Goal: Task Accomplishment & Management: Complete application form

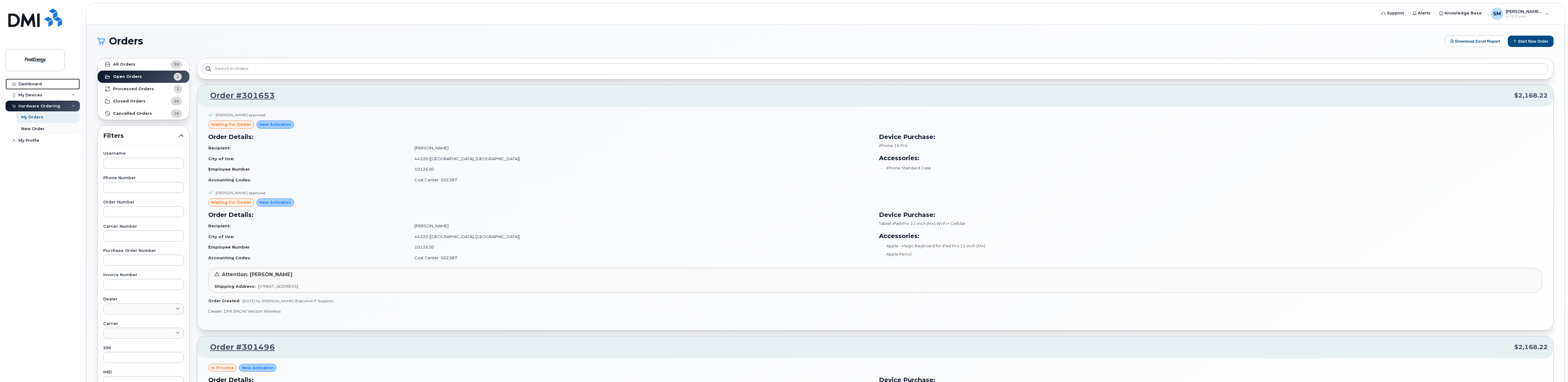
drag, startPoint x: 37, startPoint y: 82, endPoint x: 42, endPoint y: 132, distance: 50.2
click at [37, 82] on div "Dashboard" at bounding box center [30, 84] width 23 height 5
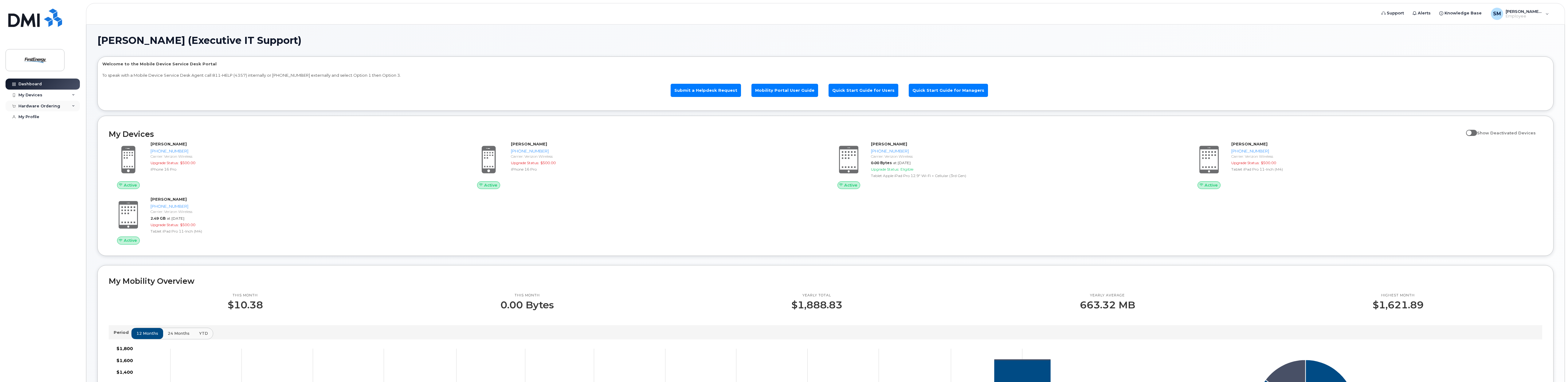
click at [54, 106] on div "Hardware Ordering" at bounding box center [39, 106] width 42 height 5
click at [38, 114] on div "My Orders" at bounding box center [32, 117] width 22 height 5
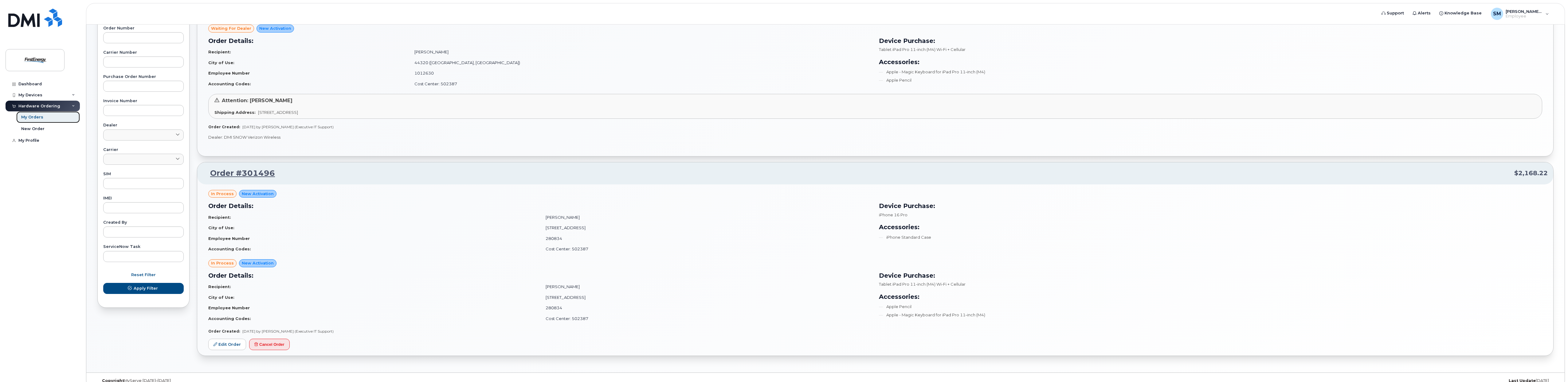
scroll to position [184, 0]
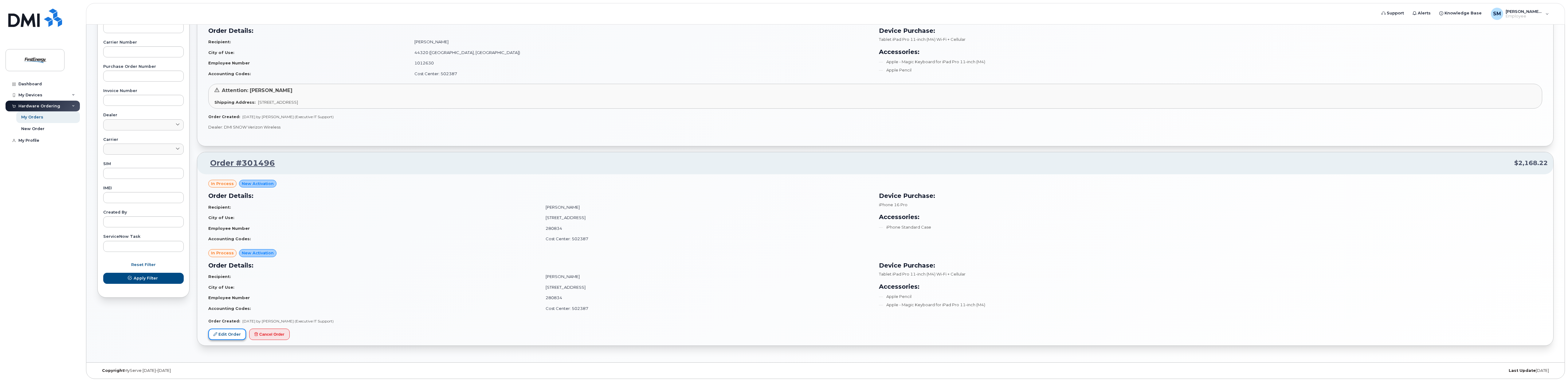
click at [223, 331] on link "Edit Order" at bounding box center [227, 335] width 38 height 12
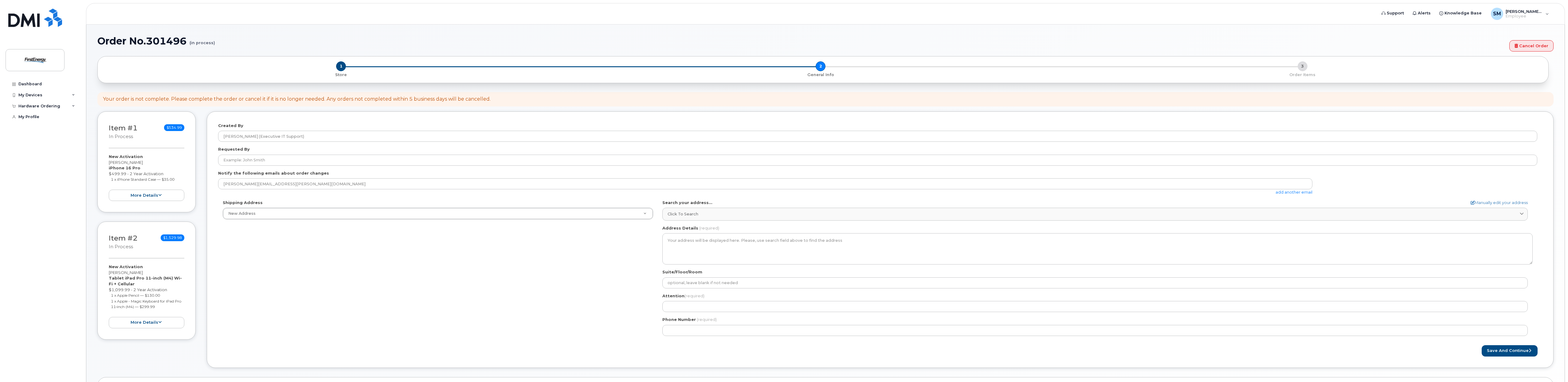
select select
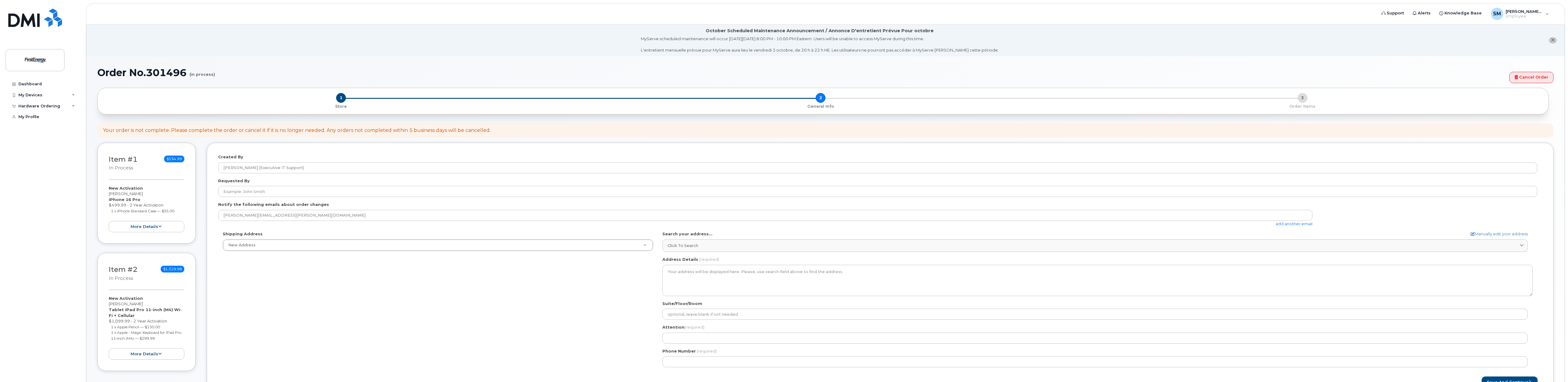
click at [21, 237] on div "Dashboard My Devices Add Device 330-803-6484 (Brooke Trammel) 330-697-7561 (MAC…" at bounding box center [43, 226] width 76 height 294
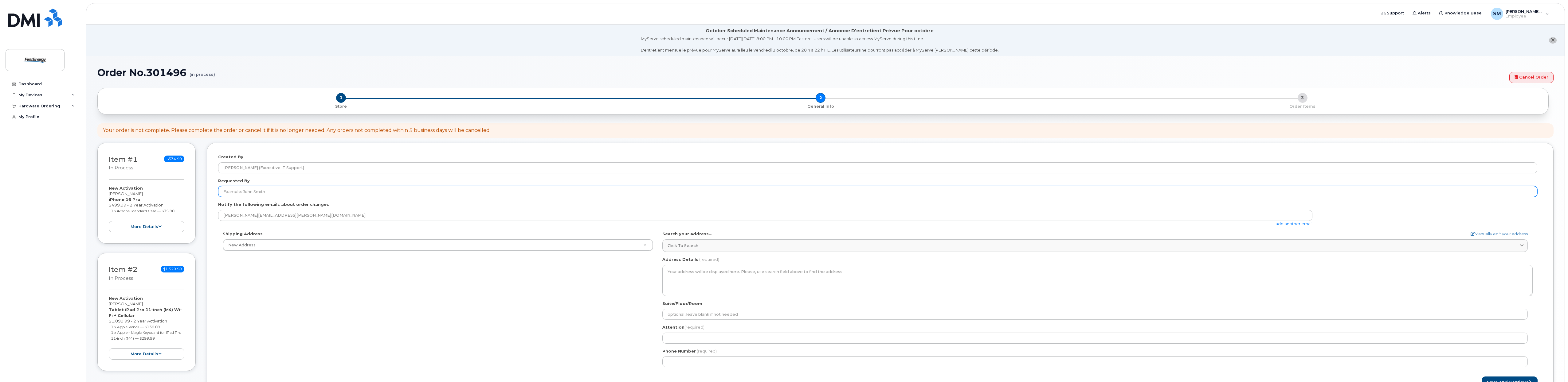
click at [282, 193] on input "Requested By" at bounding box center [877, 192] width 1319 height 11
paste input "1022978"
drag, startPoint x: 261, startPoint y: 189, endPoint x: 181, endPoint y: 194, distance: 80.2
click at [181, 194] on div "Item #1 in process $534.99 New Activation Mack Stephens iPhone 16 Pro $499.99 -…" at bounding box center [825, 276] width 1456 height 266
type input "Don Alvine"
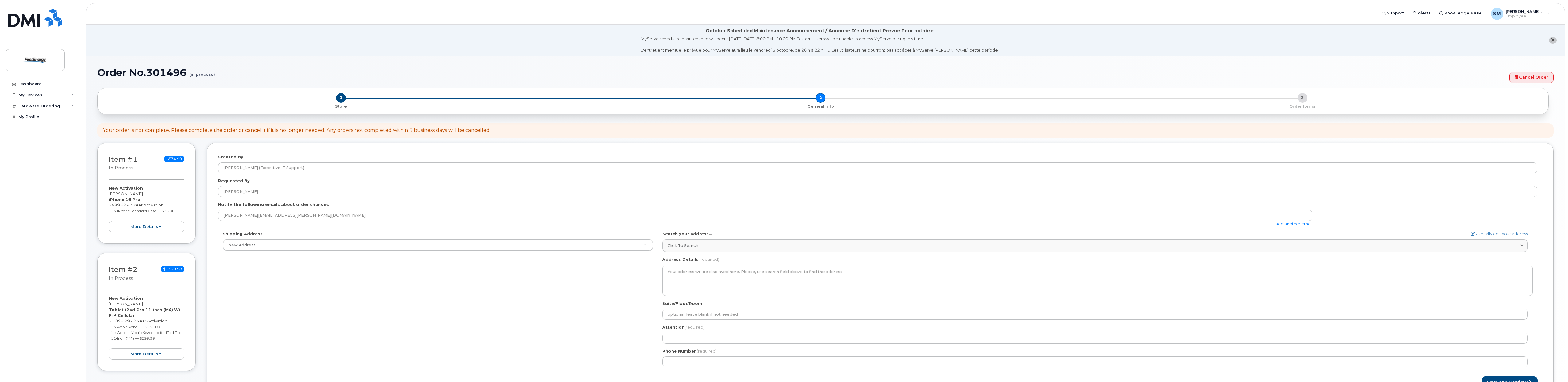
click at [1301, 224] on link "add another email" at bounding box center [1294, 224] width 37 height 5
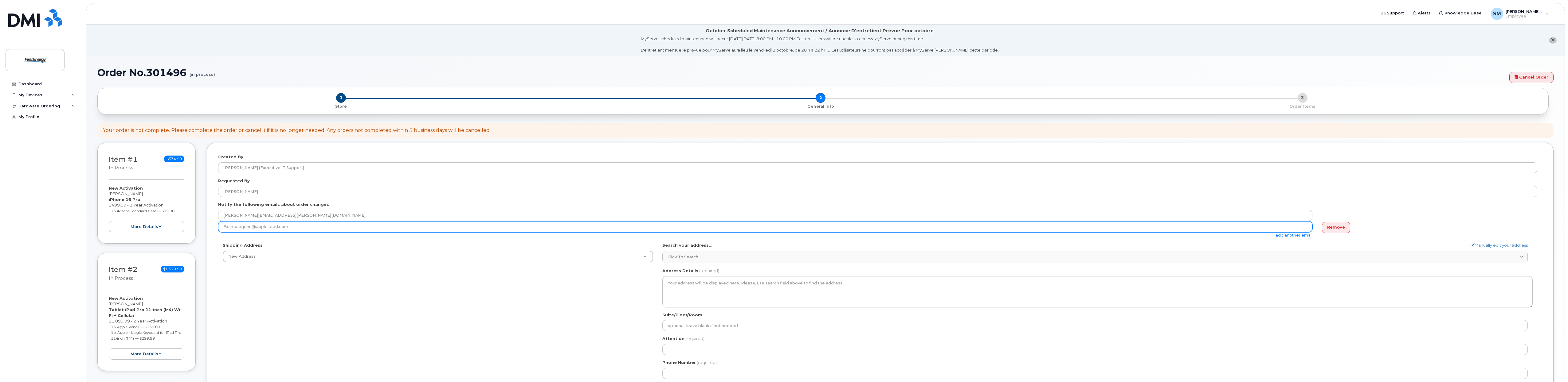
click at [1136, 224] on input "email" at bounding box center [765, 227] width 1094 height 11
paste input "dalvine@firstenergycorp.com"
type input "dalvine@firstenergycorp.com"
click at [1304, 236] on link "add another email" at bounding box center [1294, 235] width 37 height 5
click at [927, 241] on input "email" at bounding box center [765, 240] width 1094 height 11
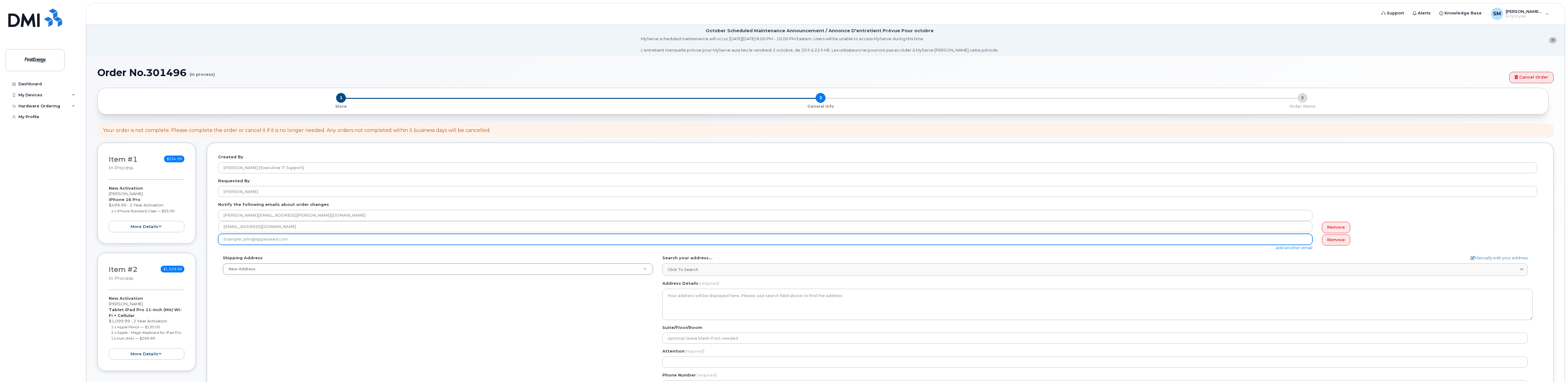
paste input "bchandler@firstenergycorp.com"
type input "bchandler@firstenergycorp.com"
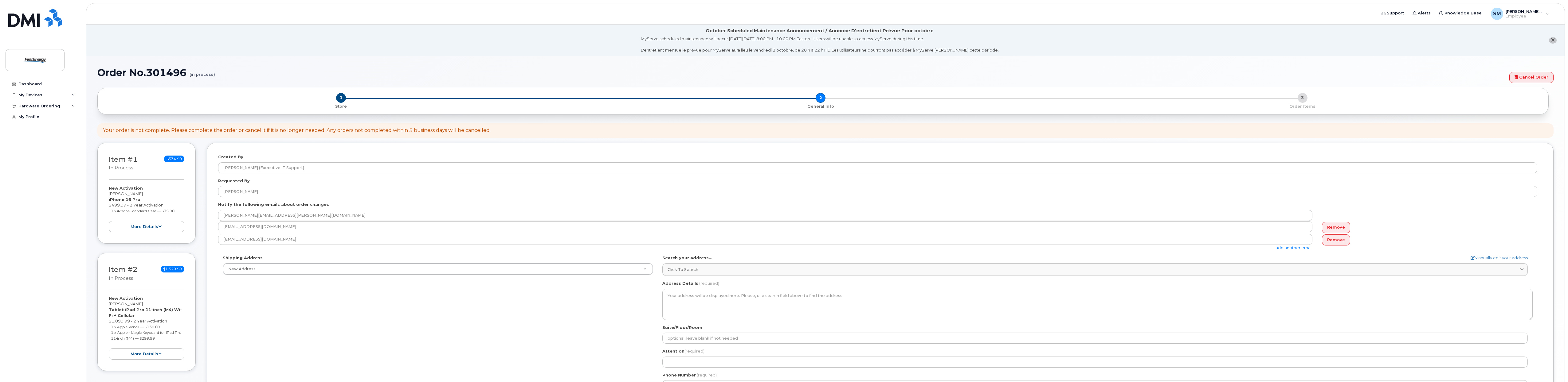
click at [1397, 237] on div "Remove" at bounding box center [1427, 240] width 220 height 13
click at [1491, 257] on link "Manually edit your address" at bounding box center [1499, 258] width 57 height 6
select select
click at [710, 268] on input "Address Line (required)" at bounding box center [1095, 269] width 866 height 11
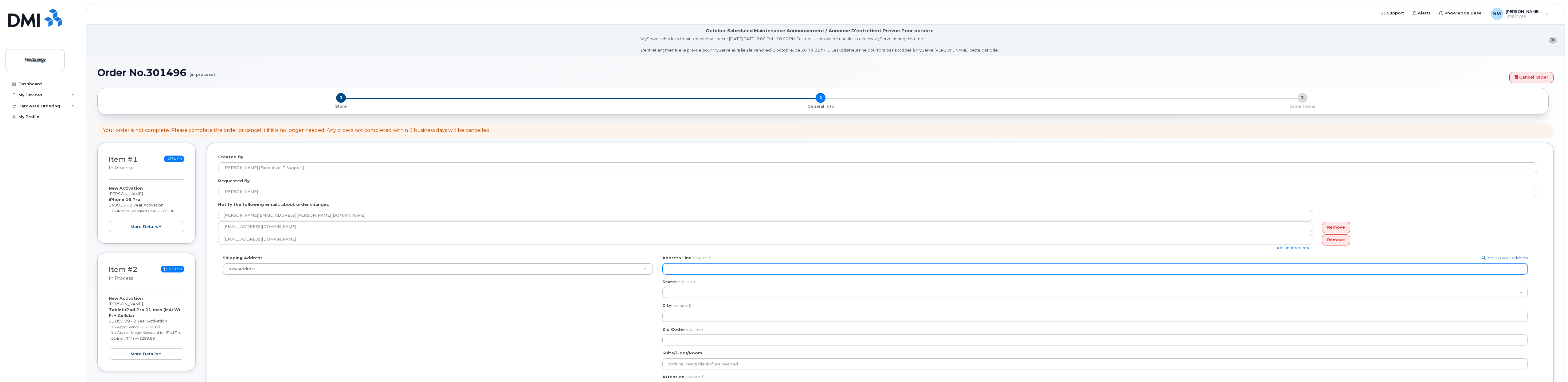
select select
type input "3"
select select
type input "34"
select select
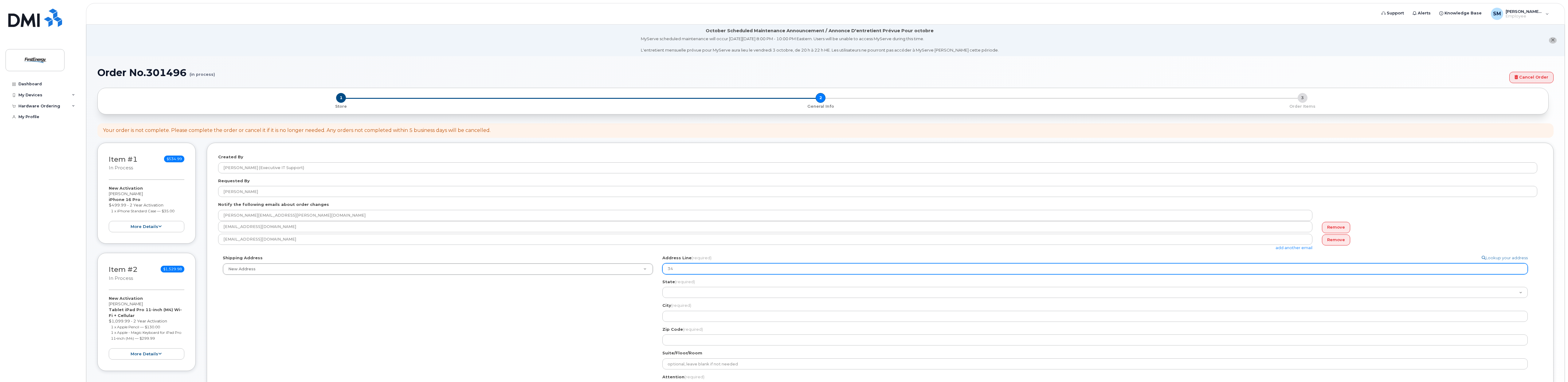
type input "341"
select select
type input "34"
select select
type input "3"
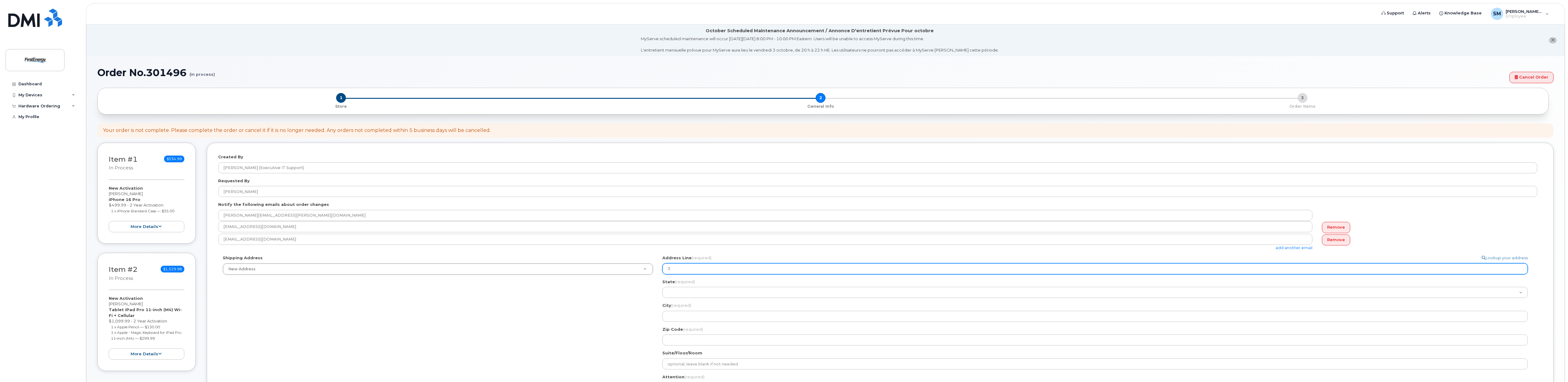
select select
click at [743, 267] on input "Address Line (required)" at bounding box center [1095, 269] width 866 height 11
select select
type input "3"
select select
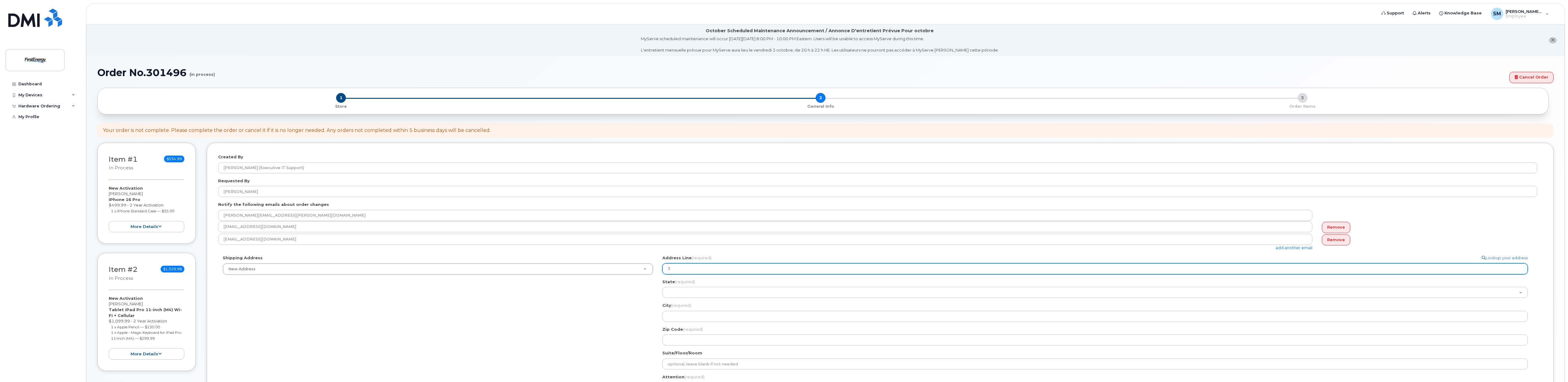
type input "34"
select select
type input "341"
select select
type input "341 W"
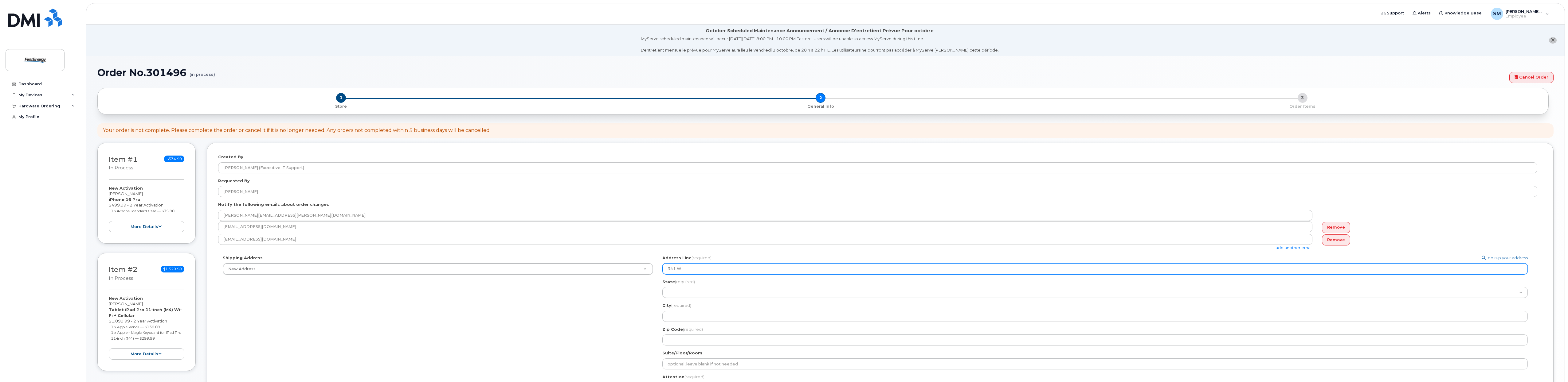
select select
type input "341 Wh"
select select
type input "341 Whi"
select select
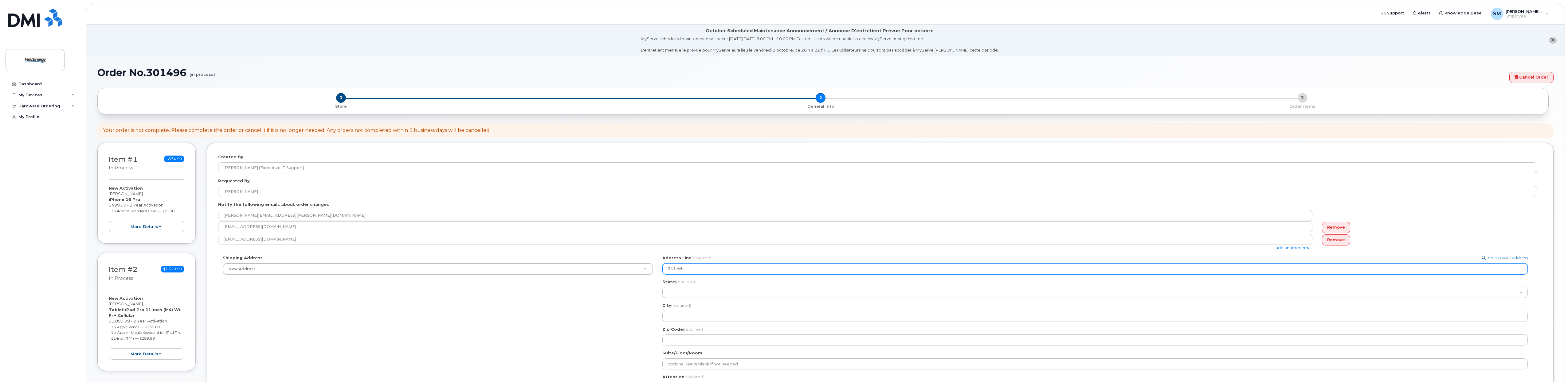
type input "341 Whit"
select select
type input "341 White"
select select
type input "341 White P"
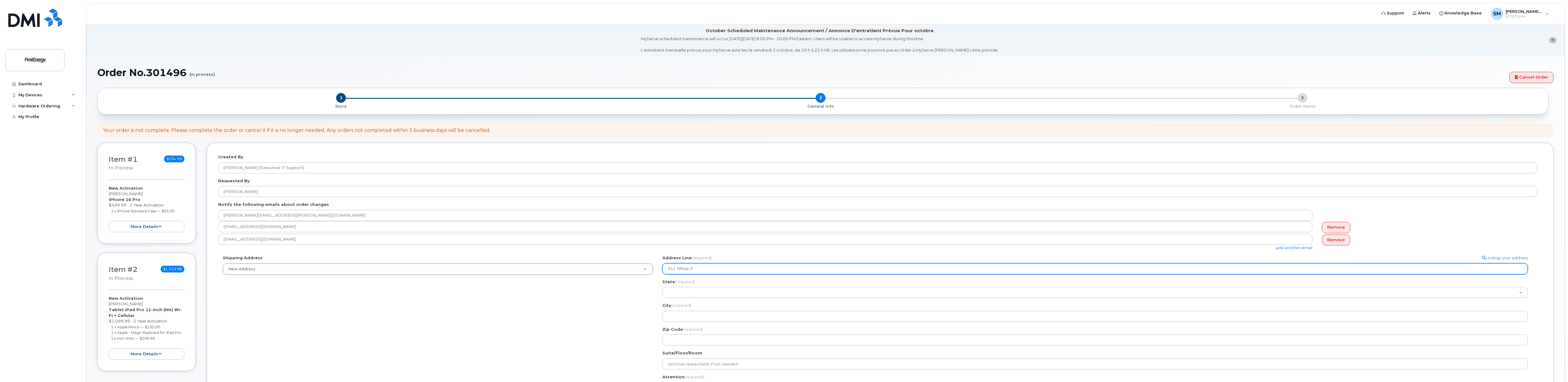
select select
type input "341 White Po"
select select
type input "341 White Pon"
select select
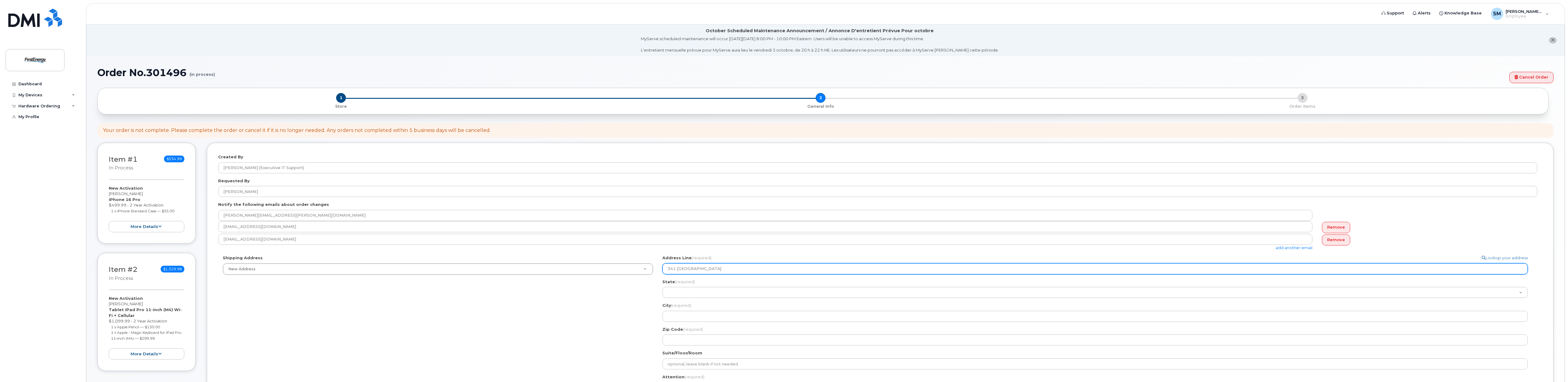
type input "341 White Pond"
select select
type input "341 White Pond D"
select select
type input "341 White Pond Dr"
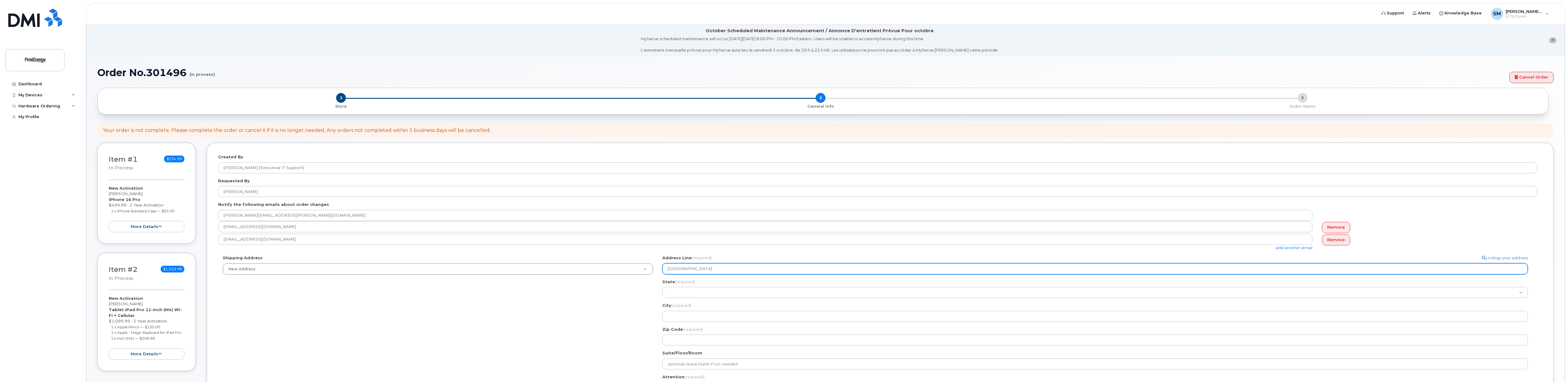
select select
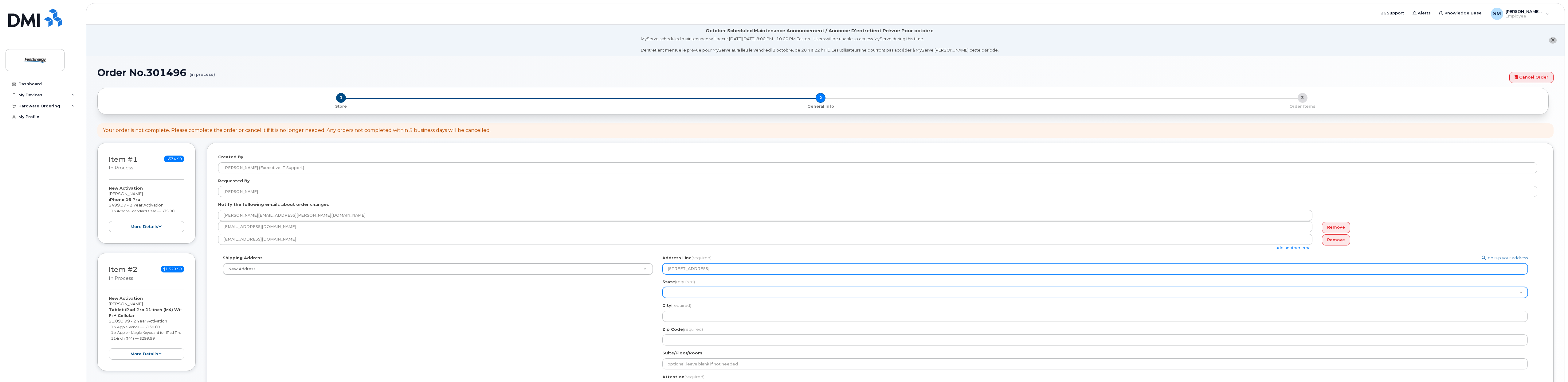
type input "341 White Pond Dr."
drag, startPoint x: 706, startPoint y: 289, endPoint x: 709, endPoint y: 291, distance: 3.6
click at [707, 289] on select "Alabama Alaska American Samoa Arizona Arkansas California Colorado Connecticut …" at bounding box center [1095, 293] width 866 height 11
select select "OH"
click at [662, 287] on select "Alabama Alaska American Samoa Arizona Arkansas California Colorado Connecticut …" at bounding box center [1095, 293] width 866 height 11
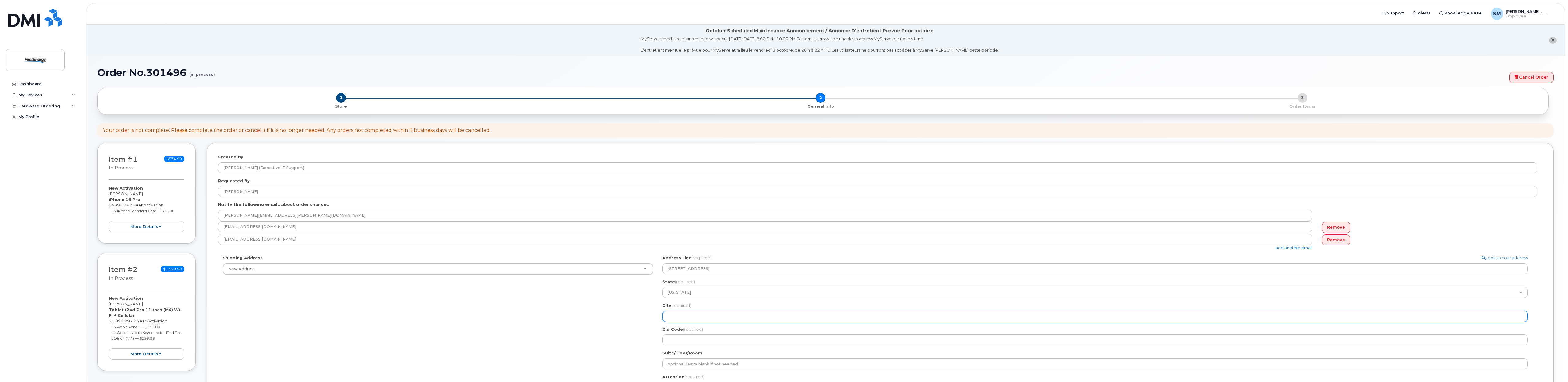
click at [693, 316] on input "City (required)" at bounding box center [1095, 316] width 866 height 11
select select
type input "A"
select select
type input "Ak"
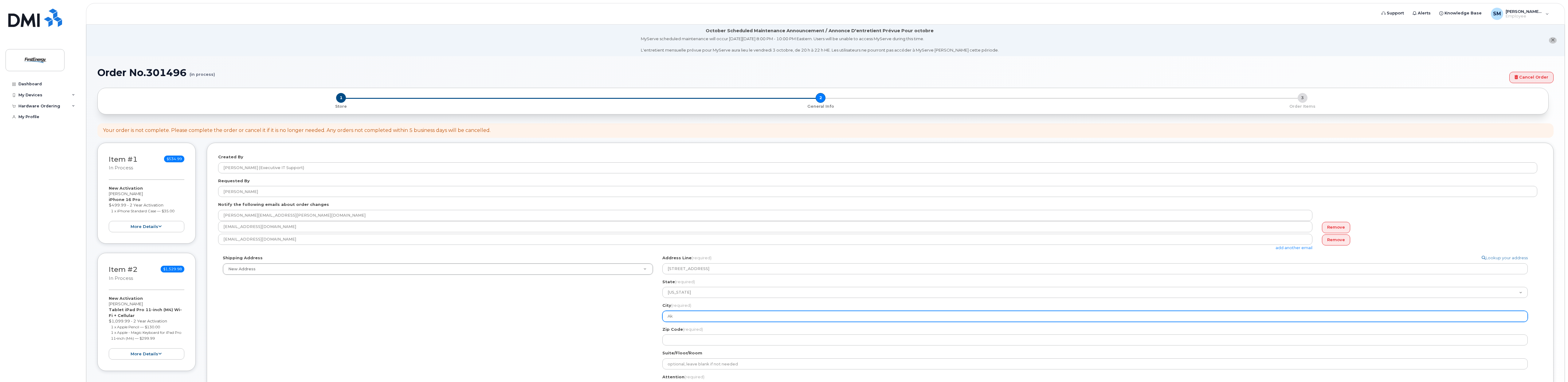
select select
type input "Akr"
select select
type input "Akro"
select select
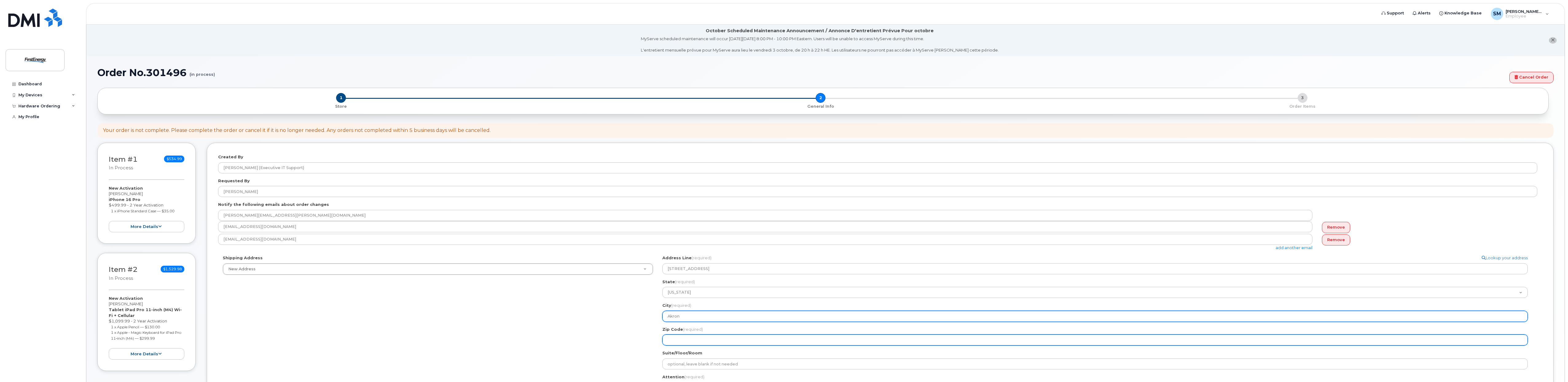
type input "Akron"
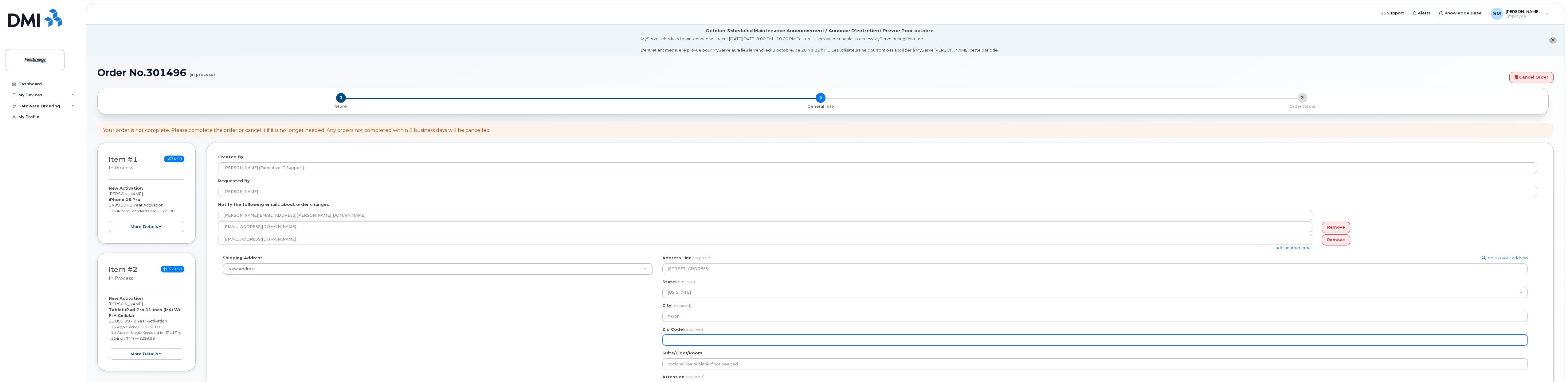
click at [698, 343] on input "Zip Code (required)" at bounding box center [1095, 340] width 866 height 11
select select
type input "4"
select select
type input "44"
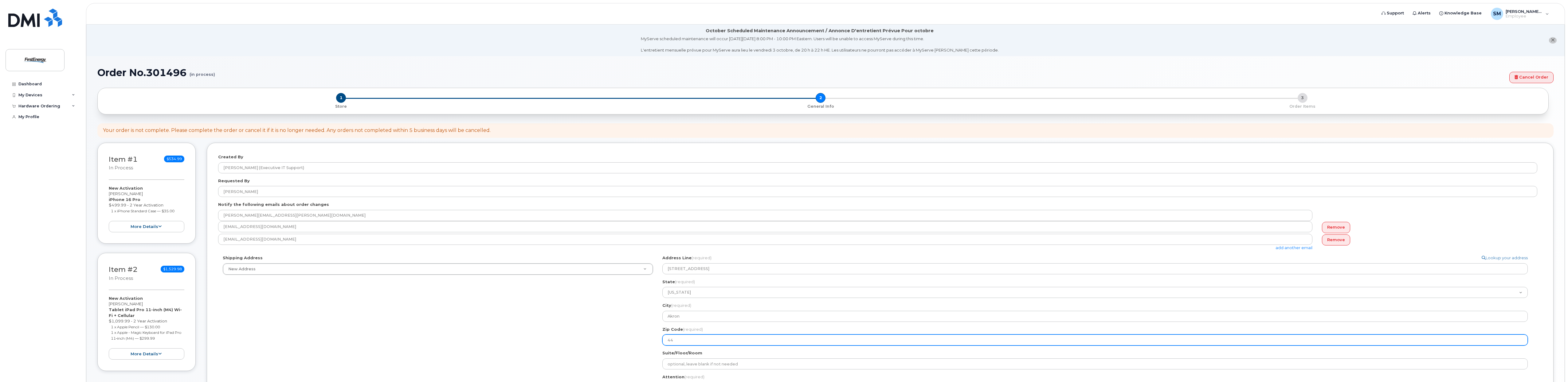
select select
type input "443"
select select
type input "4432"
select select
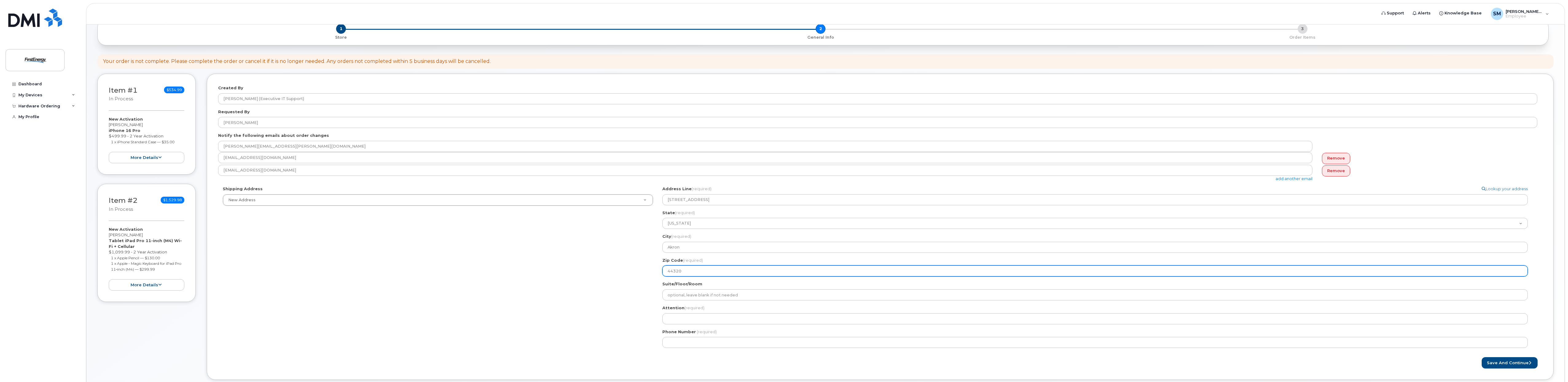
scroll to position [107, 0]
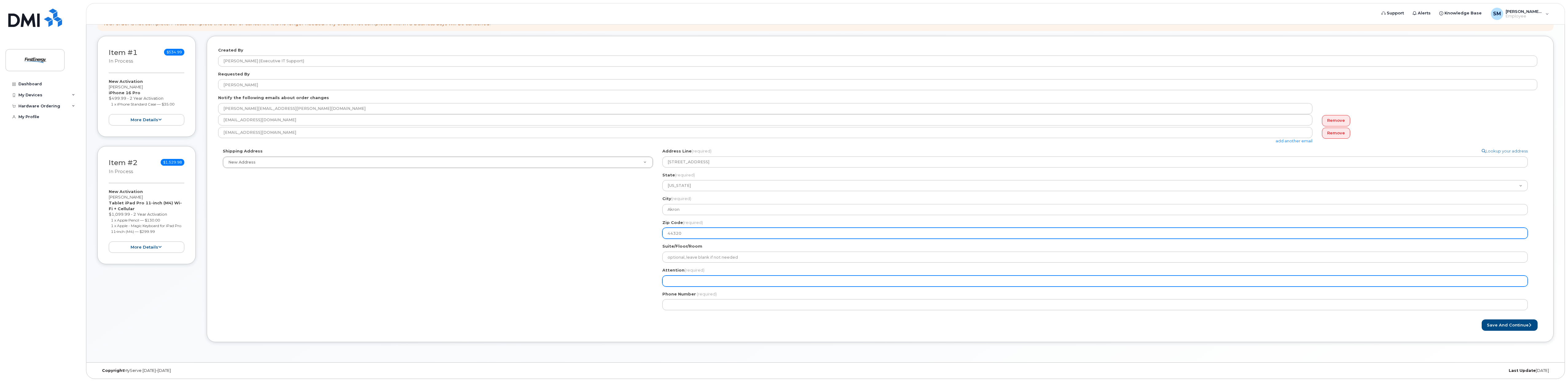
type input "44320"
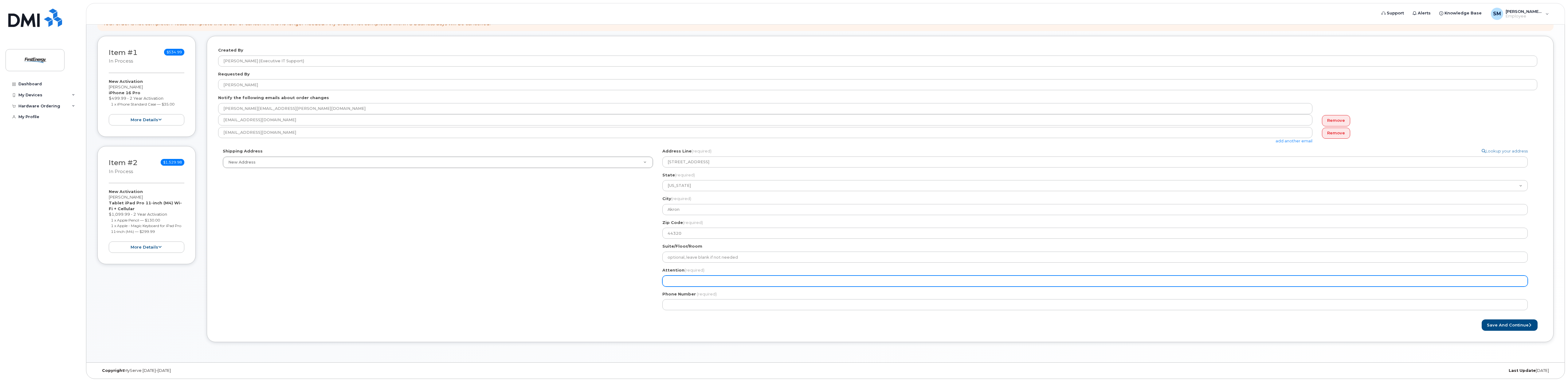
click at [735, 282] on input "Attention (required)" at bounding box center [1095, 281] width 866 height 11
select select
type input "M"
select select
type input "Ma"
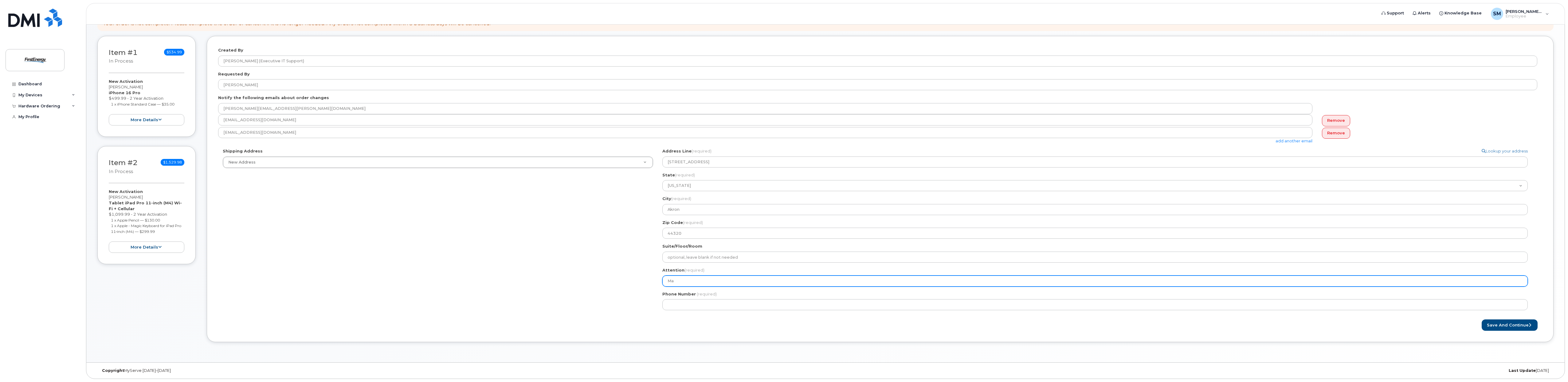
select select
type input "Mac"
select select
type input "Mack"
select select
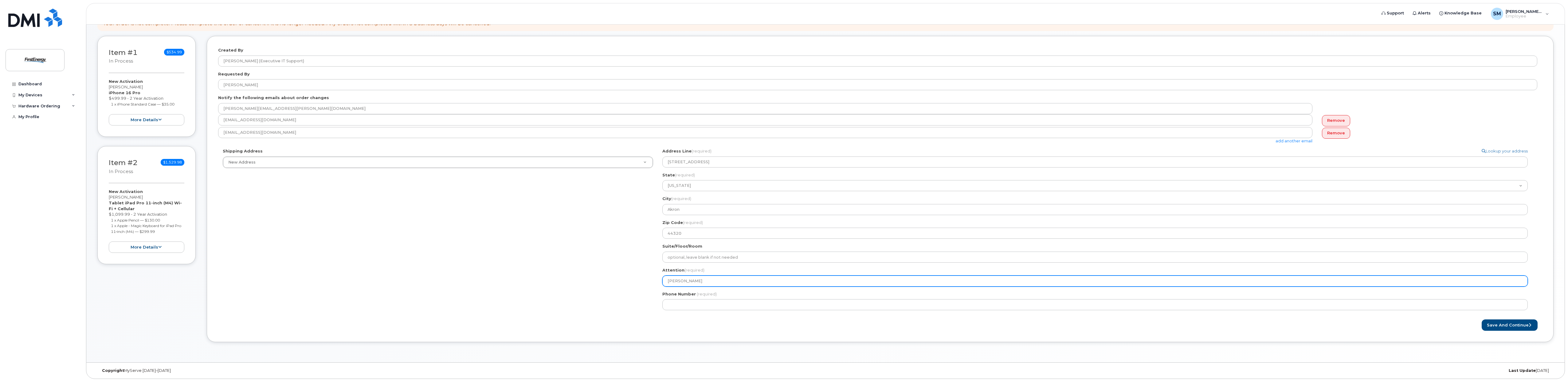
type input "Mack S"
select select
type input "Mack St"
select select
type input "Mack Ste"
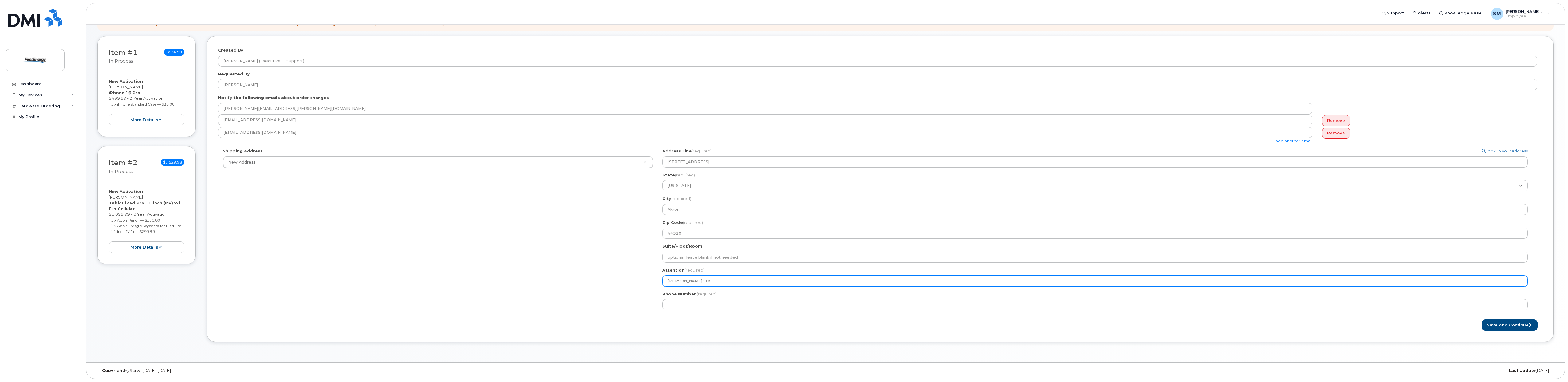
select select
type input "Mack Step"
select select
type input "Mack Steph"
select select
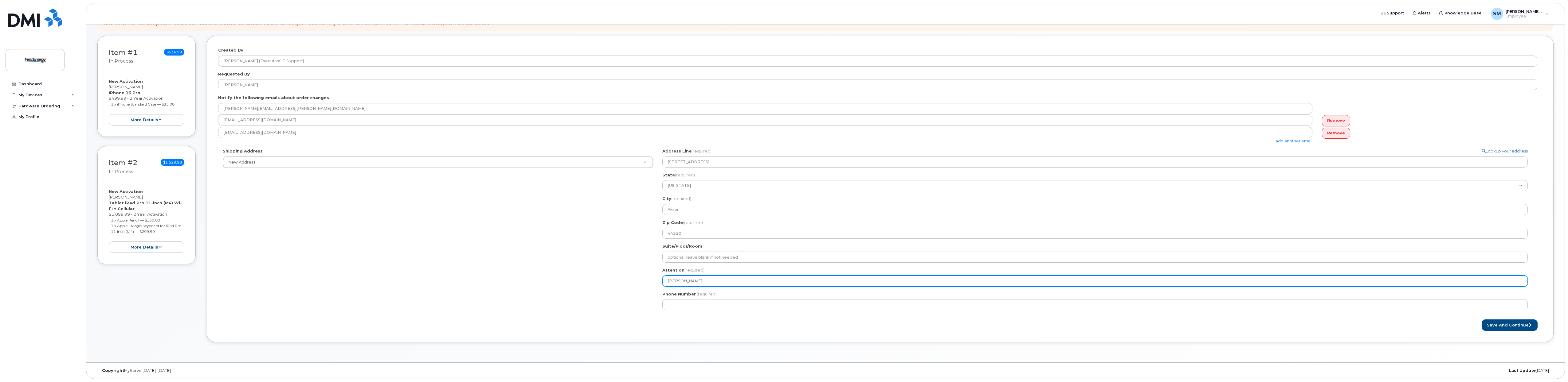
type input "Mack Stephe"
select select
type input "Mack Stephen"
select select
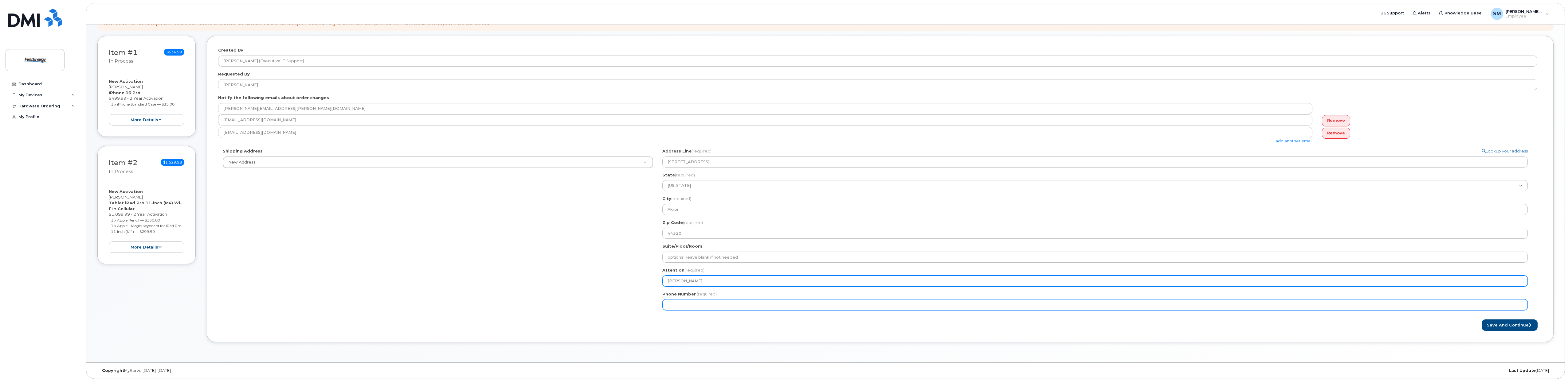
type input "Mack Stephens"
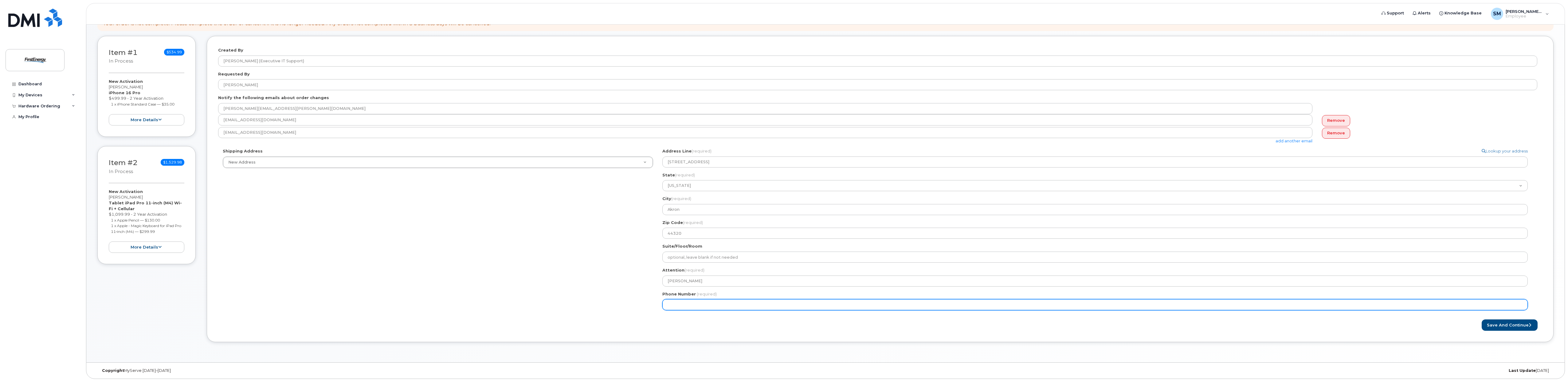
click at [733, 306] on input "Phone Number" at bounding box center [1095, 305] width 866 height 11
type input "330384253"
select select
type input "3303842537"
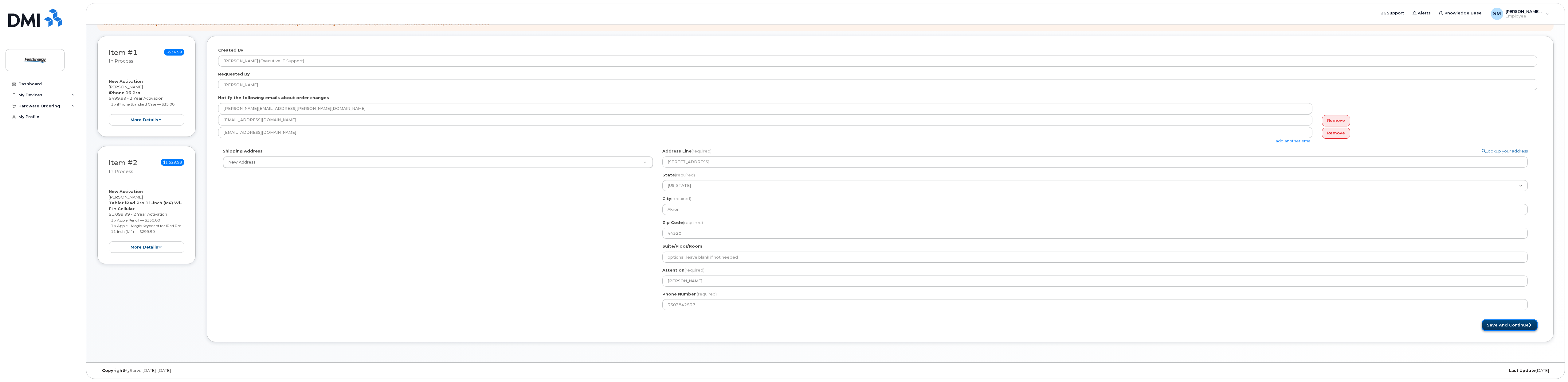
click at [1506, 324] on button "Save and Continue" at bounding box center [1510, 325] width 56 height 12
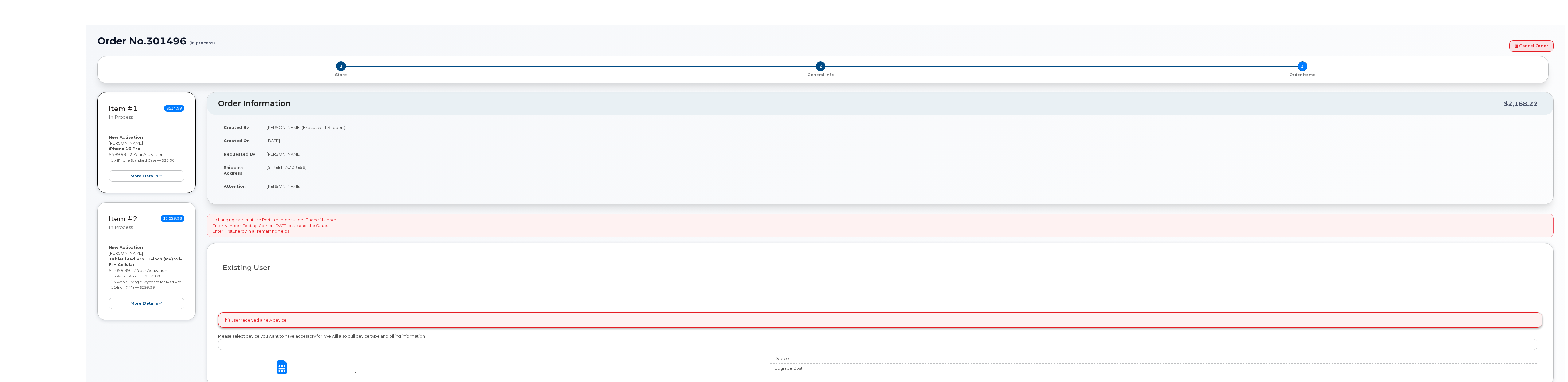
type input "2073464"
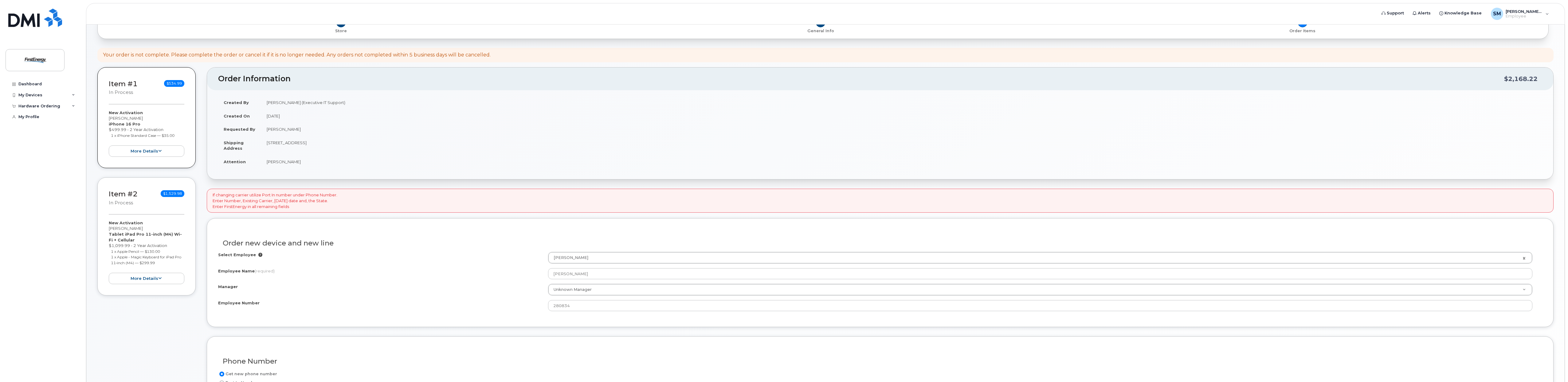
scroll to position [115, 0]
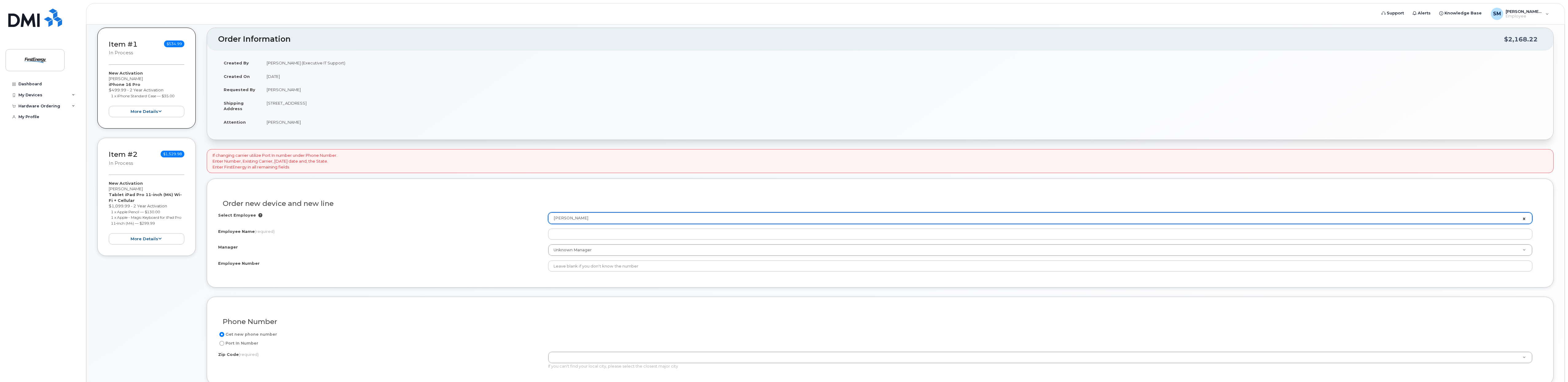
click at [1525, 220] on link "Mack Stephens" at bounding box center [1040, 218] width 984 height 11
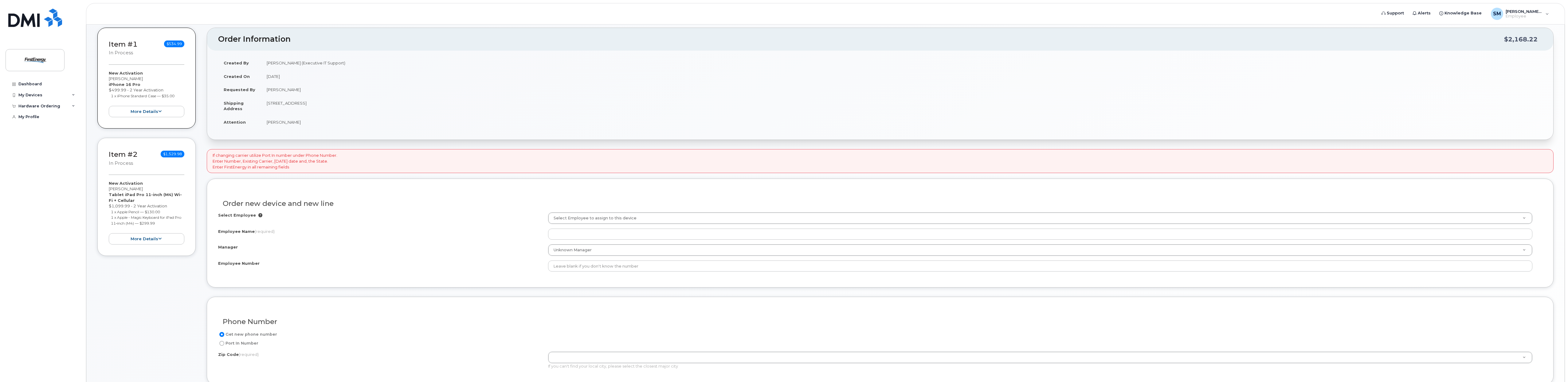
click at [365, 274] on div "Select Employee Select Employee to assign to this device Employee Name (require…" at bounding box center [880, 244] width 1324 height 64
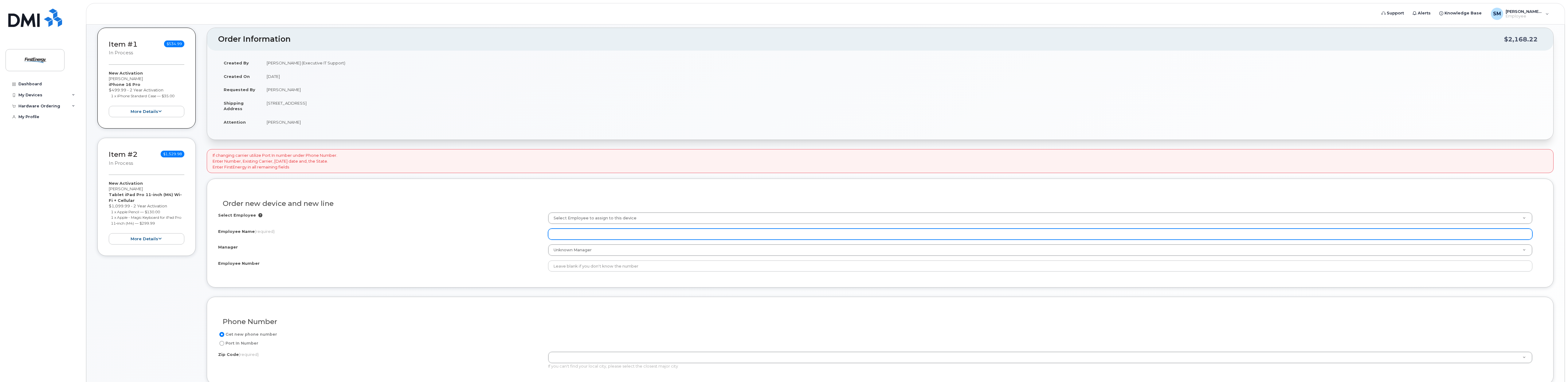
drag, startPoint x: 612, startPoint y: 232, endPoint x: 619, endPoint y: 234, distance: 7.3
click at [614, 232] on input "Employee Name (required)" at bounding box center [1040, 234] width 985 height 11
paste input "1022978"
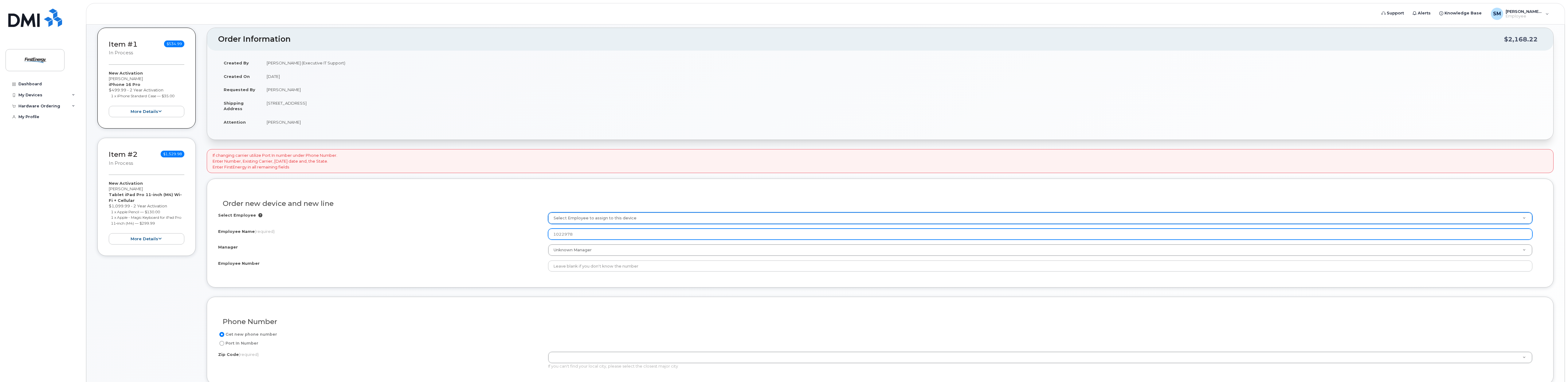
type input "1022978"
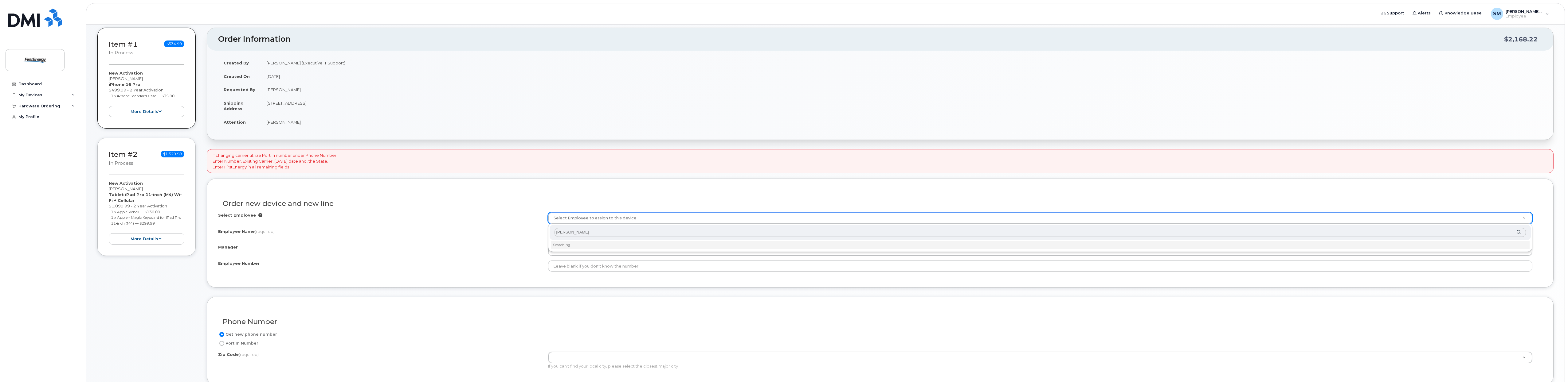
type input "Alvine"
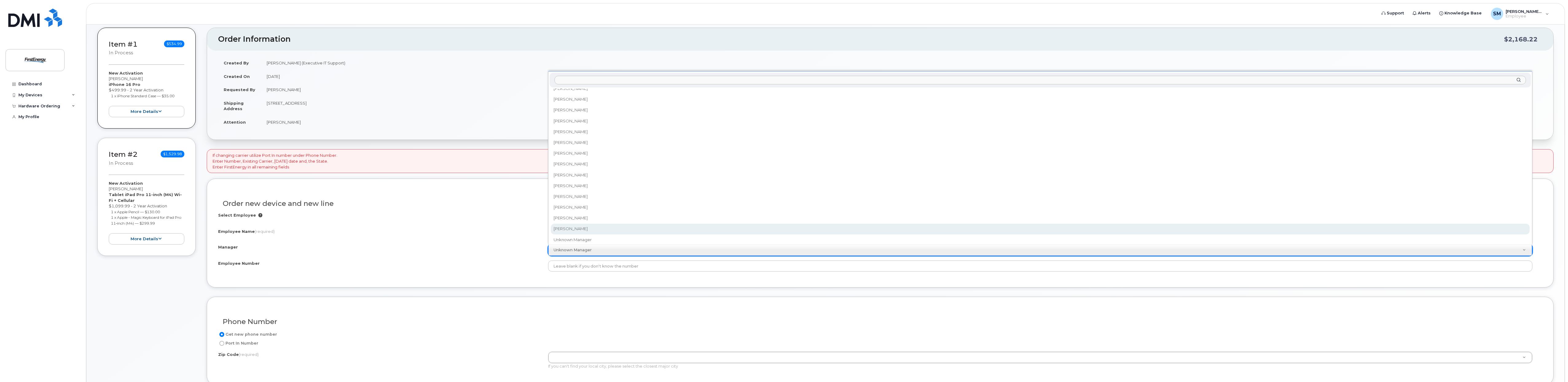
scroll to position [20213, 0]
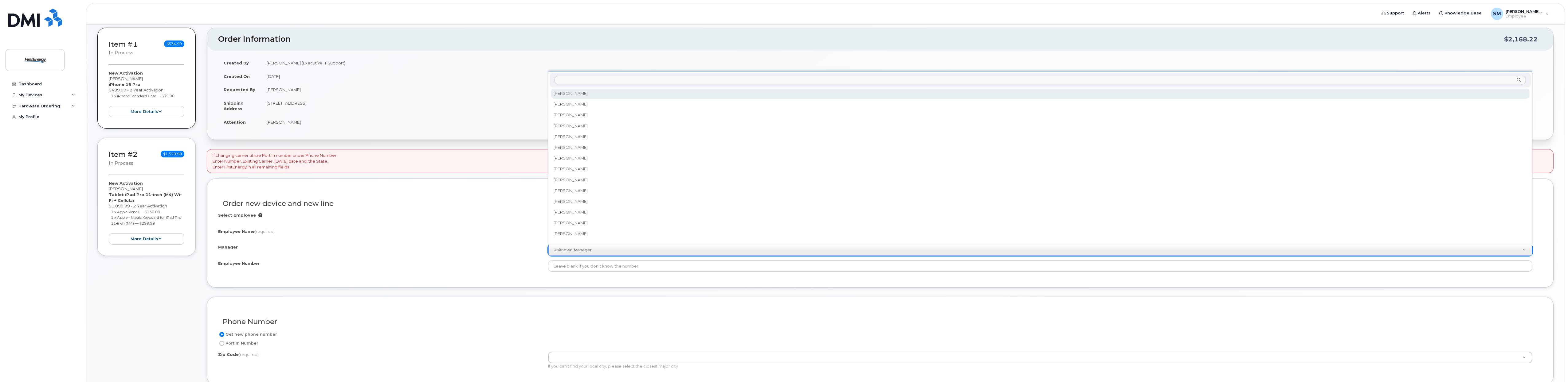
click at [610, 82] on input "Manager" at bounding box center [1040, 80] width 971 height 9
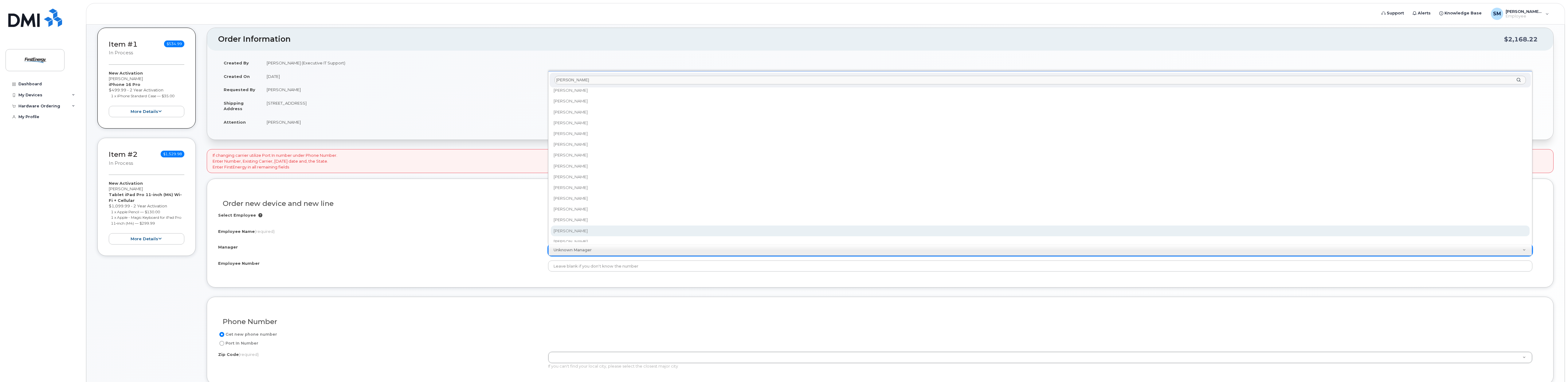
scroll to position [0, 0]
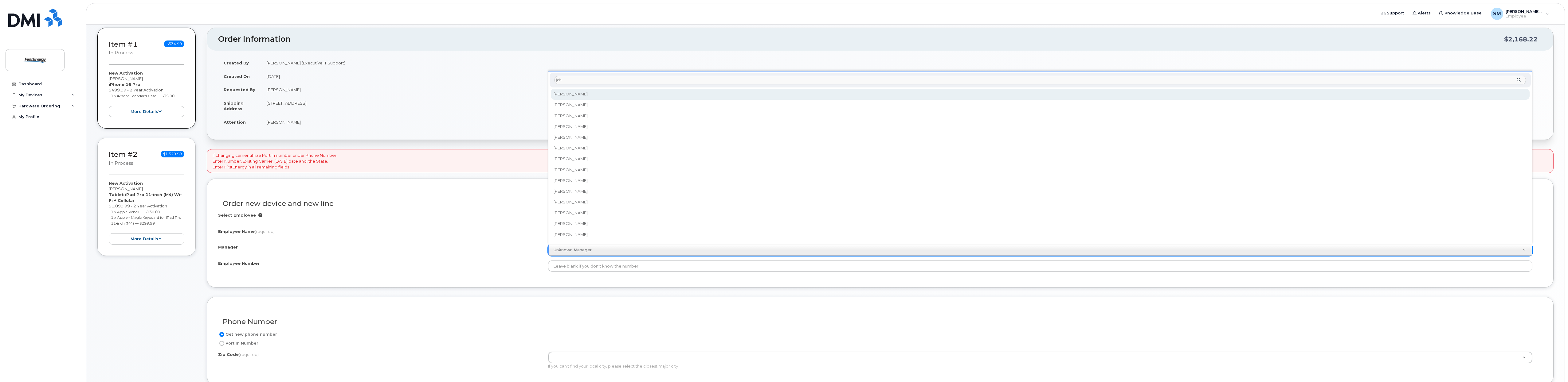
type input "john"
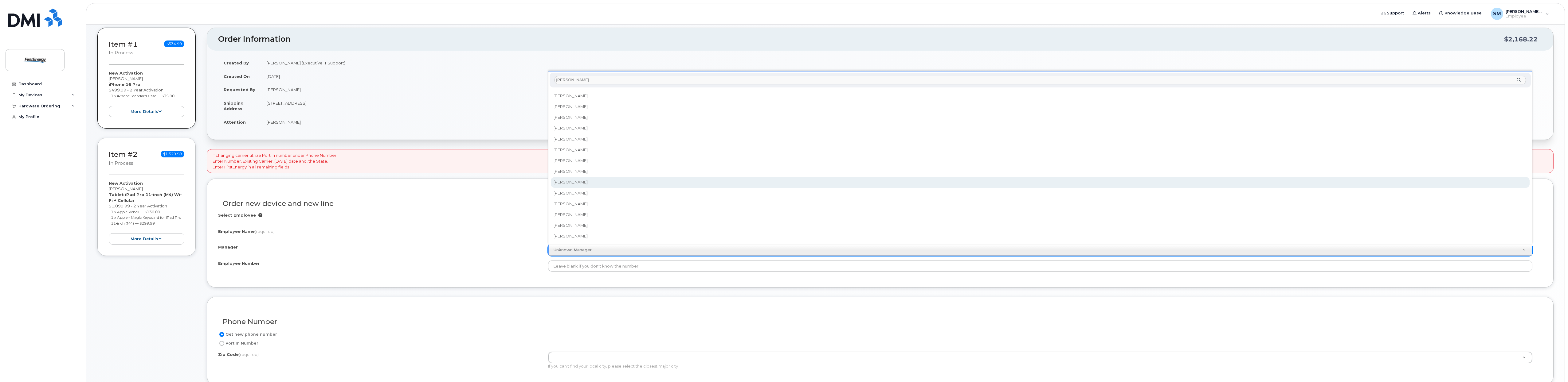
scroll to position [384, 0]
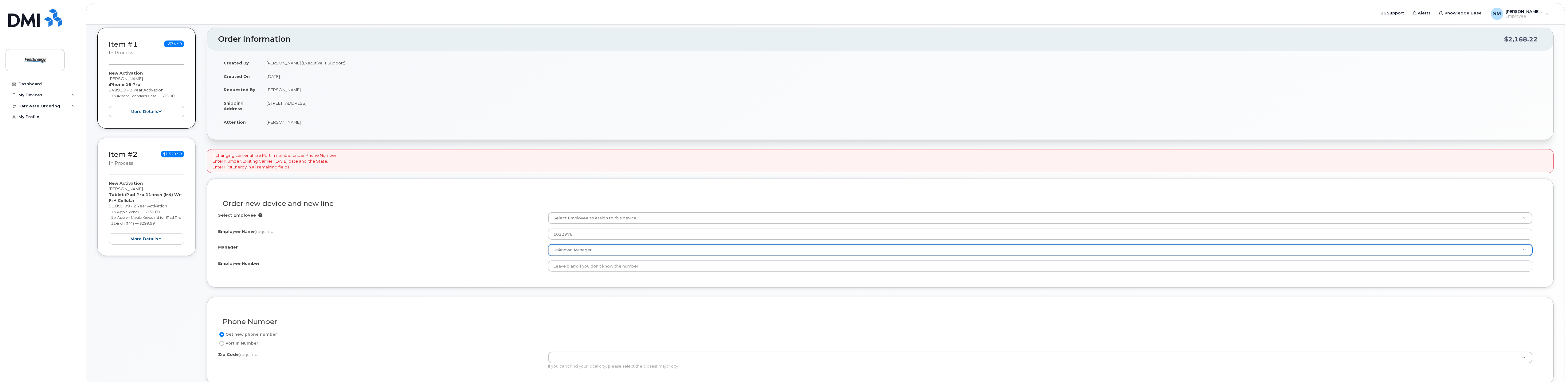
drag, startPoint x: 483, startPoint y: 224, endPoint x: 467, endPoint y: 233, distance: 18.4
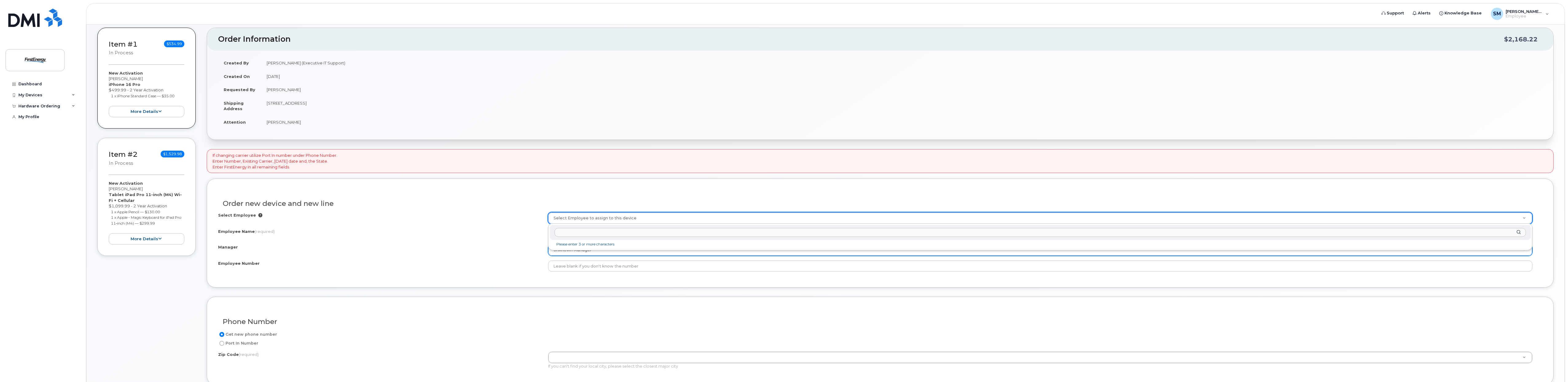
click at [590, 231] on input "text" at bounding box center [1040, 232] width 971 height 9
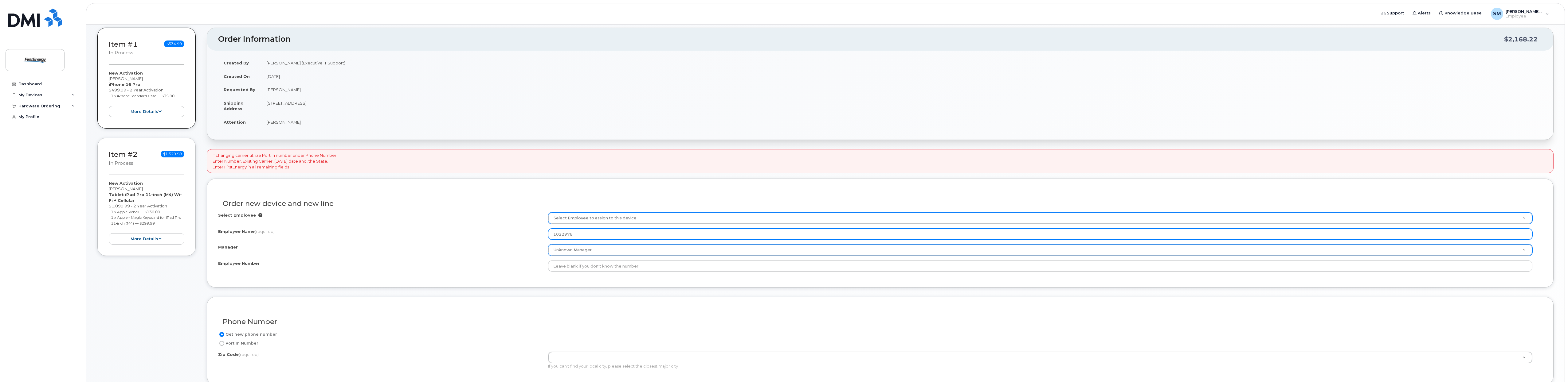
drag, startPoint x: 517, startPoint y: 235, endPoint x: 475, endPoint y: 240, distance: 42.3
click at [475, 240] on div "Employee Name (required) 1022978" at bounding box center [880, 234] width 1324 height 11
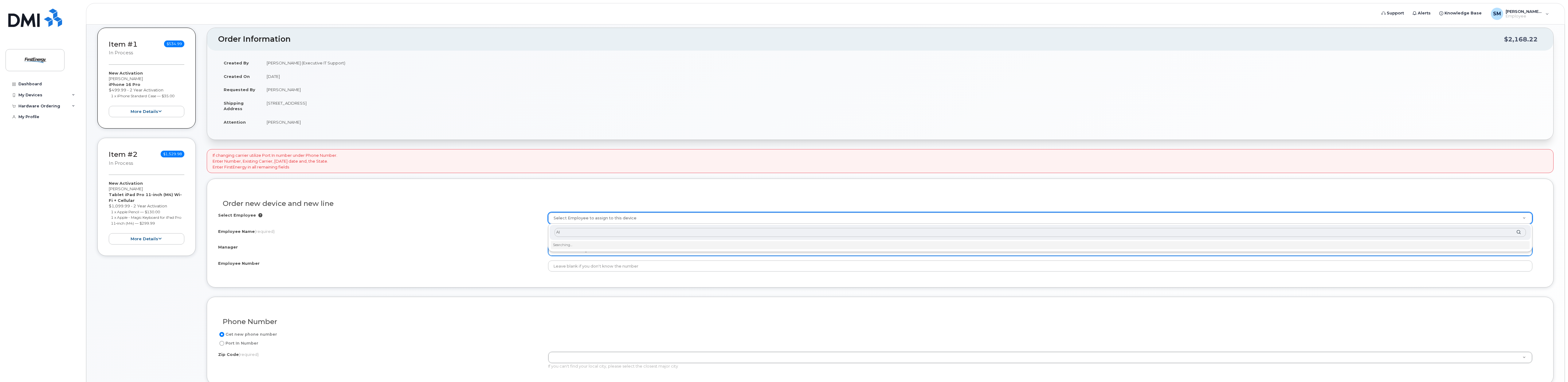
type input "A"
type input "Don"
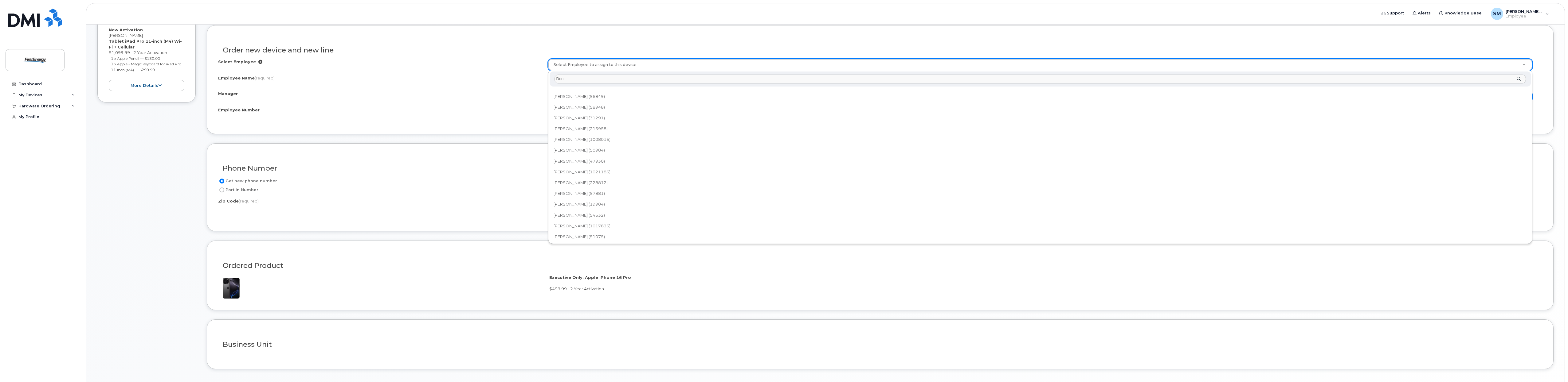
scroll to position [696, 0]
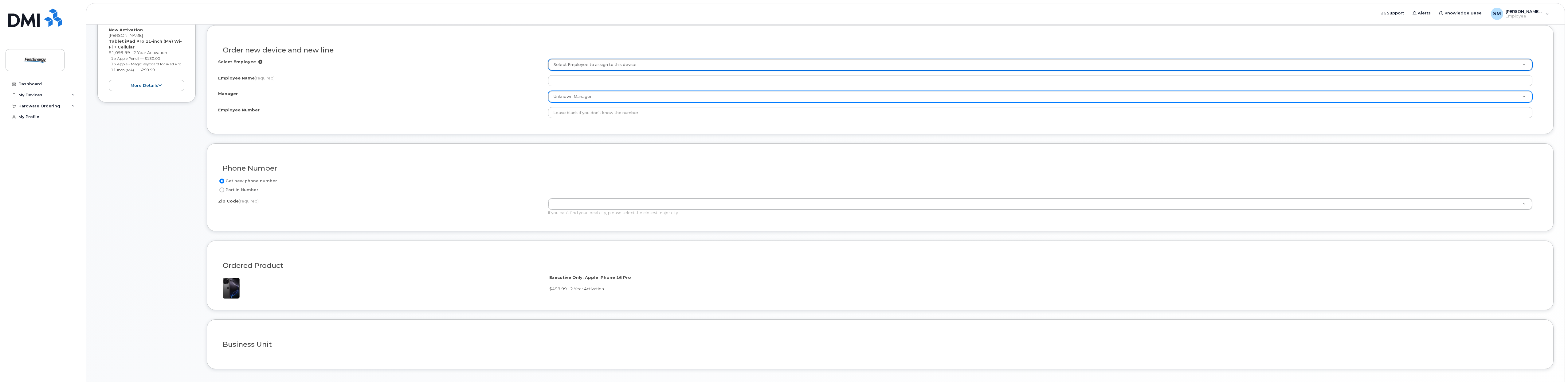
click at [584, 195] on div "Get new phone number Port In Number Zip Code (required) Zip Code (required) Zip…" at bounding box center [880, 199] width 1324 height 43
click at [605, 80] on input "Employee Name (required)" at bounding box center [1040, 81] width 985 height 11
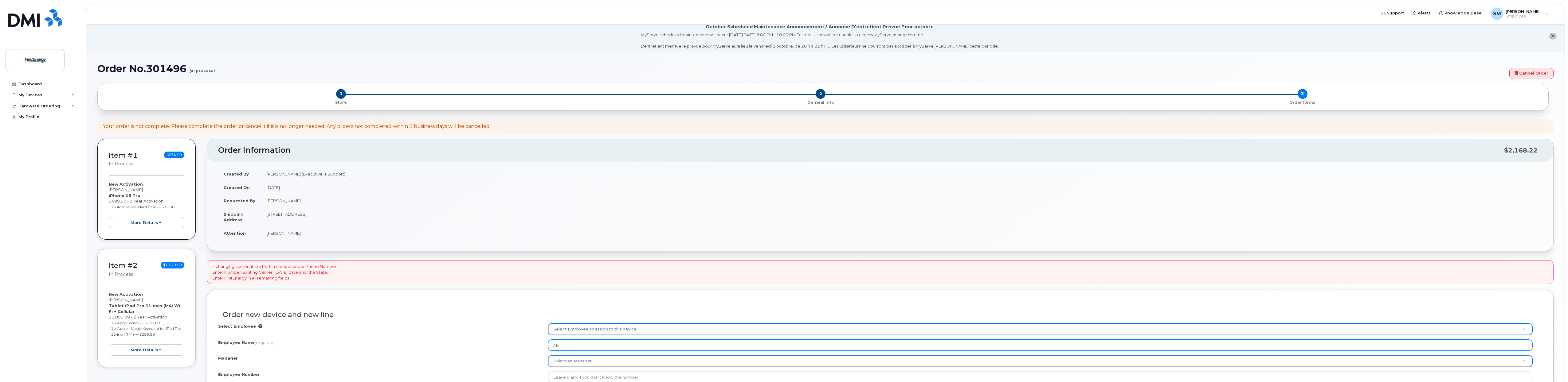
scroll to position [0, 0]
type input "Alv"
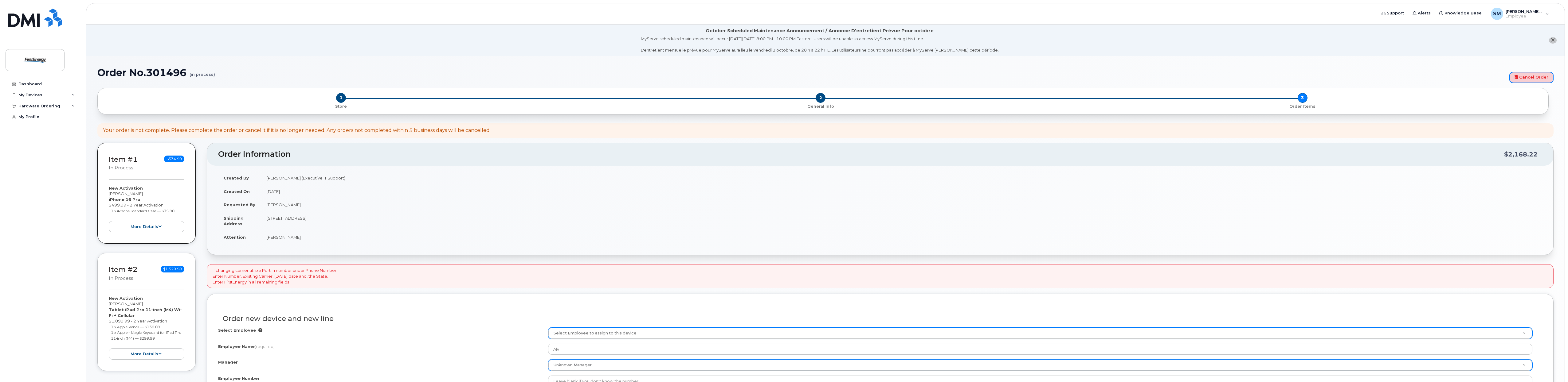
click at [1530, 79] on link "Cancel Order" at bounding box center [1531, 77] width 44 height 12
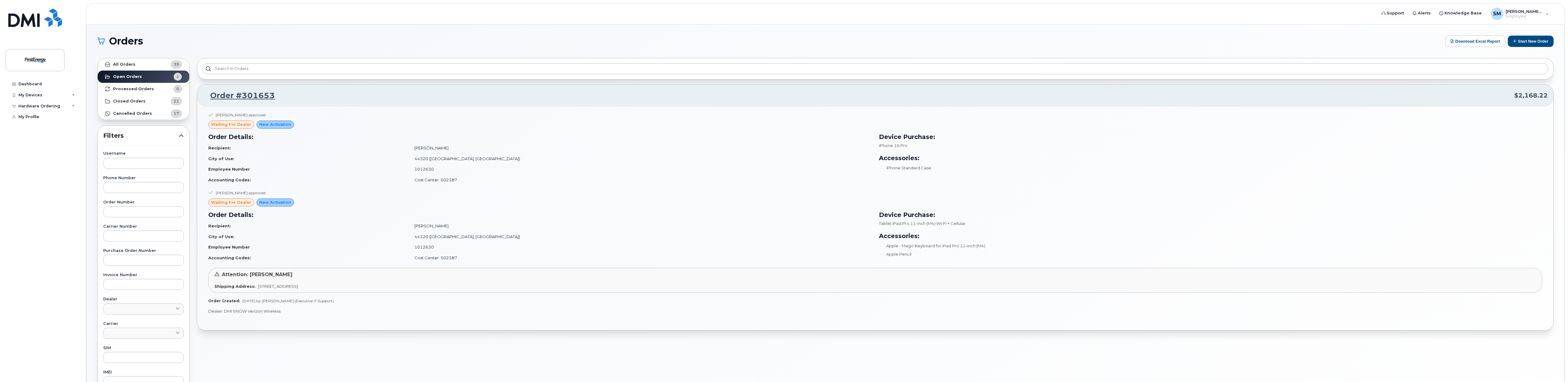
click at [381, 339] on div "Order #301653 $2,168.22 [PERSON_NAME] approved waiting for dealer New Activatio…" at bounding box center [875, 269] width 1364 height 431
